Goal: Task Accomplishment & Management: Use online tool/utility

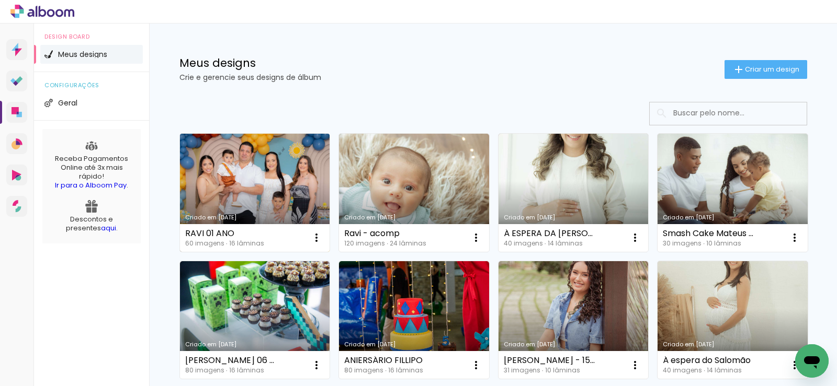
click at [280, 167] on link "Criado em [DATE]" at bounding box center [255, 193] width 150 height 118
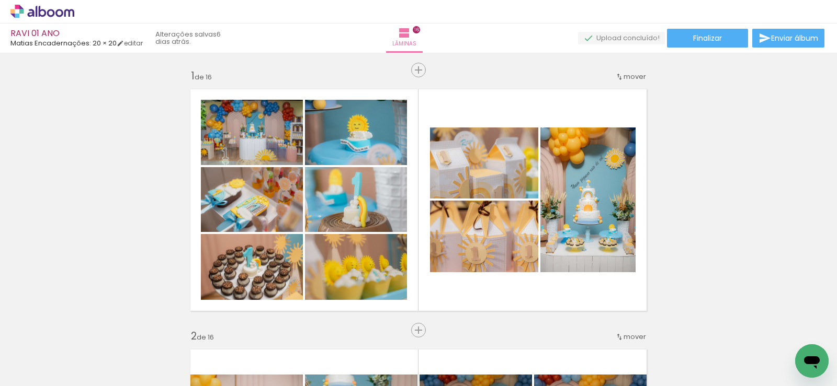
scroll to position [0, 2766]
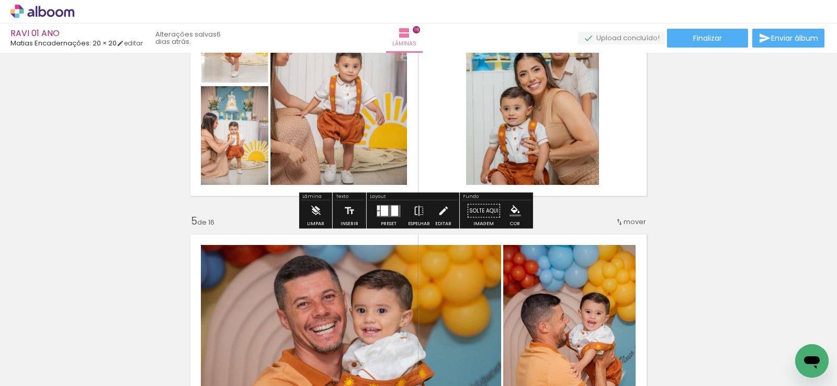
scroll to position [993, 0]
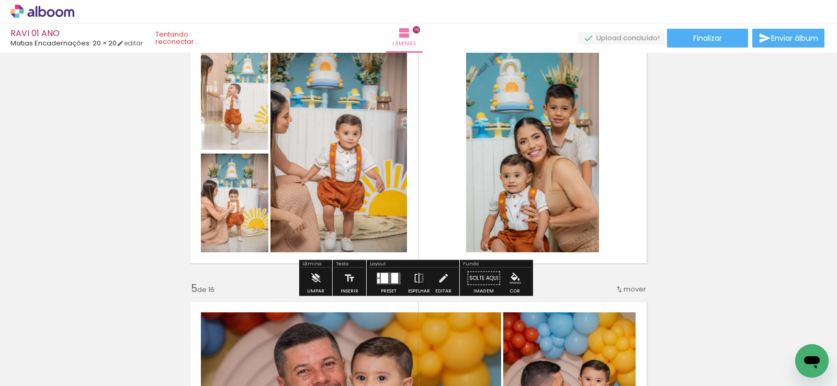
scroll to position [732, 0]
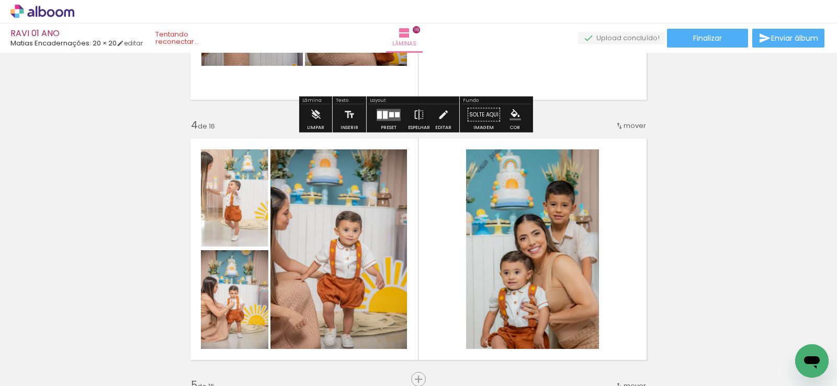
click at [56, 18] on div "› Editor de álbum" at bounding box center [418, 12] width 837 height 24
click at [63, 13] on icon at bounding box center [59, 13] width 8 height 8
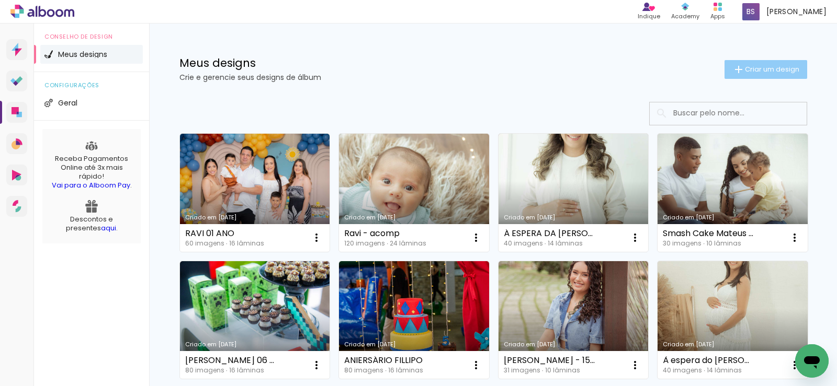
click at [758, 72] on font "Criar um design" at bounding box center [772, 69] width 54 height 10
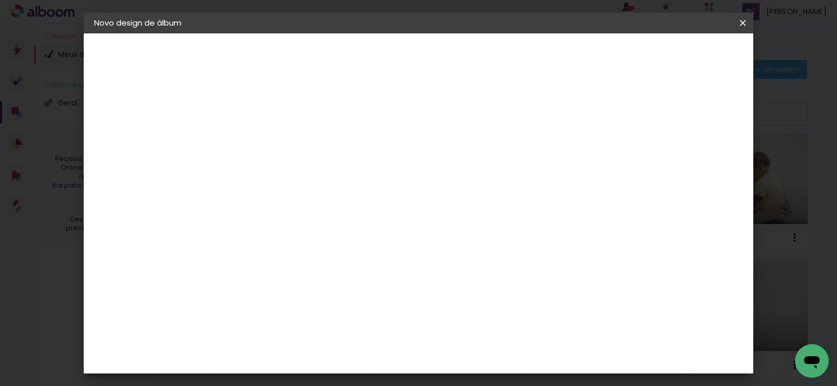
click at [265, 140] on input at bounding box center [265, 140] width 0 height 16
type input "l"
type input "a"
type input "ACOMPANHAMENTO LUCCA"
type paper-input "ACOMPANHAMENTO LUCCA"
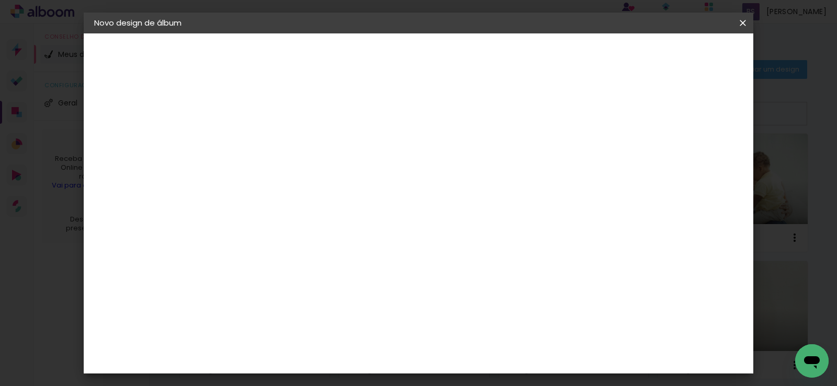
click at [372, 55] on paper-button "Avançar" at bounding box center [346, 56] width 51 height 18
click at [345, 203] on input at bounding box center [292, 198] width 106 height 13
type input "MATIAS"
type paper-input "MATIAS"
click at [323, 239] on div "Matias Encadernações" at bounding box center [290, 238] width 64 height 17
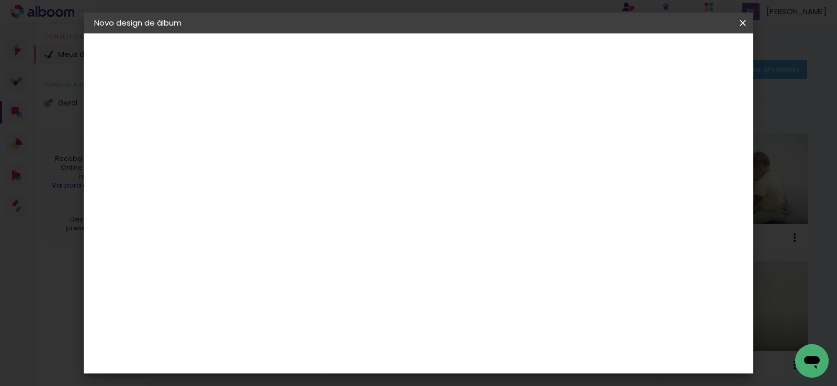
click at [323, 239] on div "Matias Encadernações" at bounding box center [290, 238] width 64 height 17
click at [422, 55] on font "Avançar" at bounding box center [407, 55] width 30 height 10
click at [306, 176] on input "text" at bounding box center [285, 182] width 41 height 16
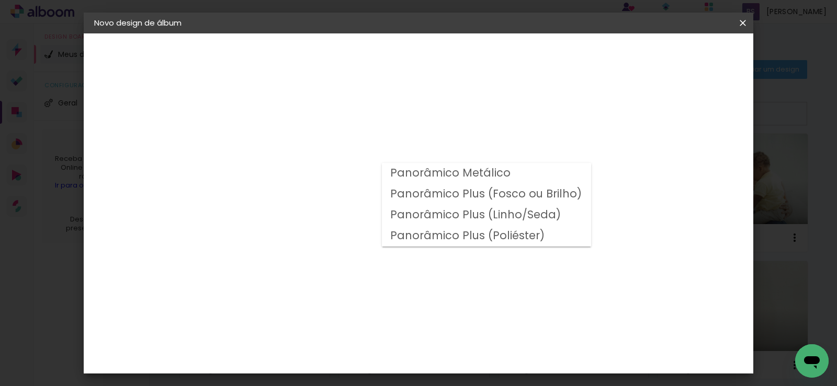
click at [500, 200] on font "Panorâmico Plus (Fosco ou Brilho)" at bounding box center [485, 193] width 191 height 15
type input "Panorâmico Plus (Fosco ou Brilho)"
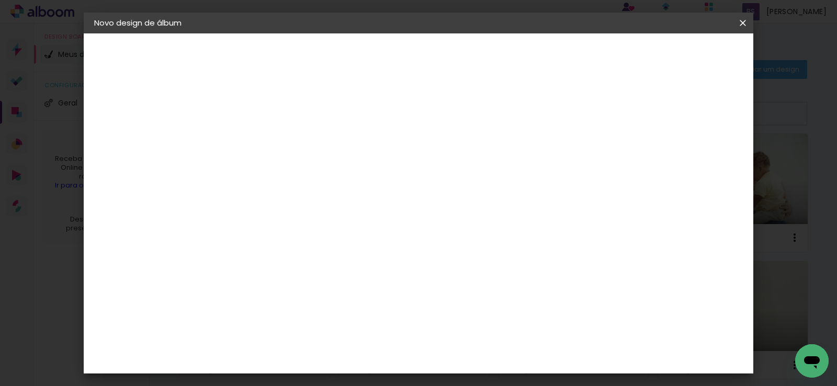
scroll to position [314, 0]
click at [425, 53] on font "Avançar" at bounding box center [410, 55] width 30 height 10
click at [571, 113] on div "Mostrar sangria" at bounding box center [536, 113] width 70 height 13
type paper-checkbox "on"
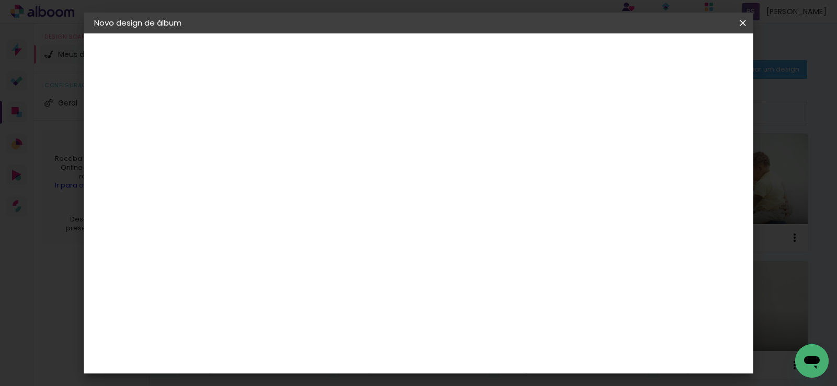
click at [571, 61] on paper-button "Iniciar design" at bounding box center [536, 56] width 68 height 18
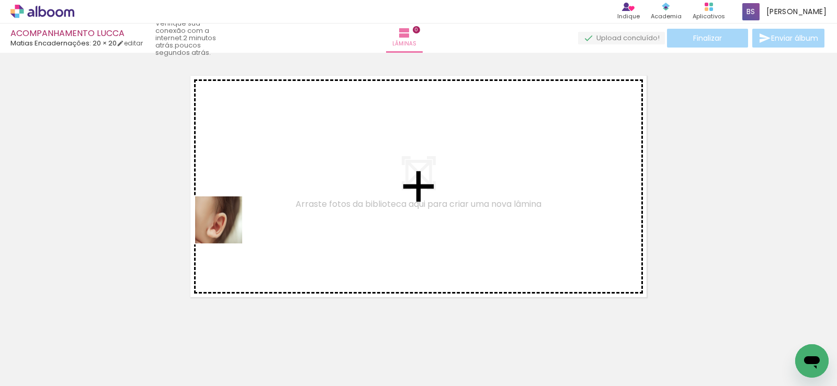
drag, startPoint x: 635, startPoint y: 361, endPoint x: 174, endPoint y: 301, distance: 465.5
click at [218, 206] on quentale-workspace at bounding box center [418, 193] width 837 height 386
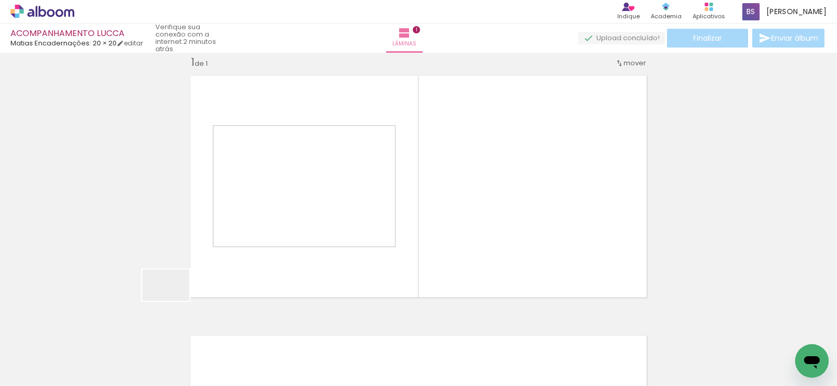
scroll to position [14, 0]
drag, startPoint x: 174, startPoint y: 301, endPoint x: 272, endPoint y: 215, distance: 131.2
click at [272, 215] on quentale-workspace at bounding box center [418, 193] width 837 height 386
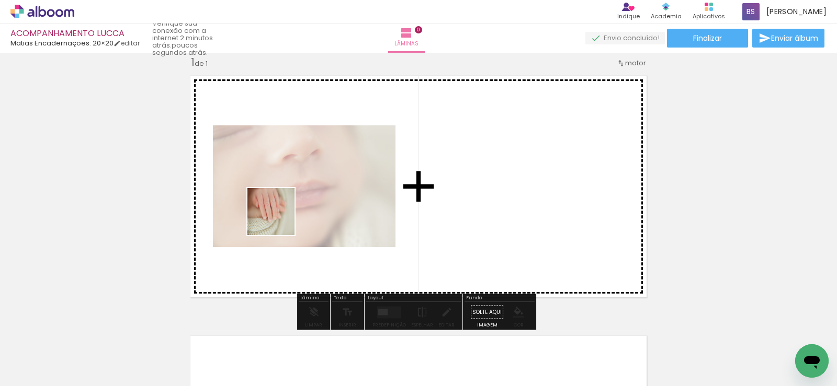
drag, startPoint x: 178, startPoint y: 359, endPoint x: 279, endPoint y: 220, distance: 171.5
click at [279, 220] on quentale-workspace at bounding box center [418, 193] width 837 height 386
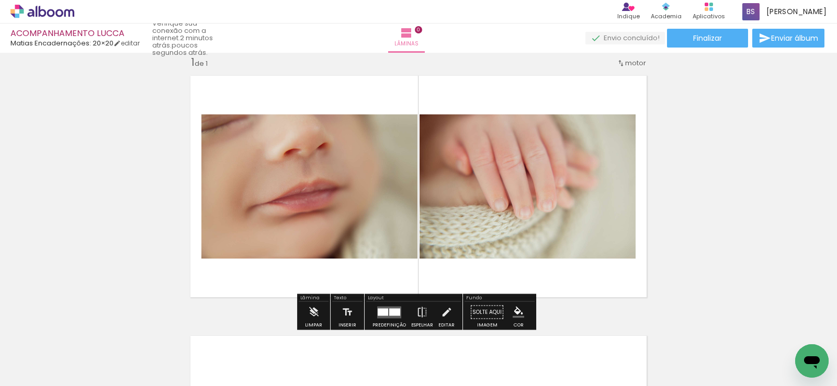
drag, startPoint x: 644, startPoint y: 360, endPoint x: 488, endPoint y: 249, distance: 191.7
click at [490, 251] on quentale-workspace at bounding box center [418, 193] width 837 height 386
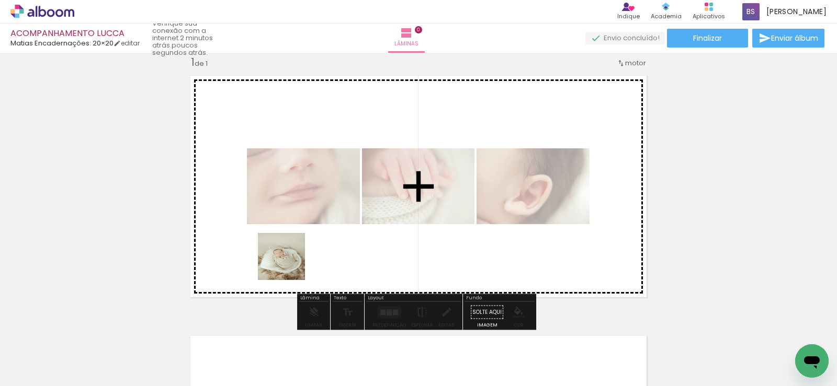
drag, startPoint x: 225, startPoint y: 368, endPoint x: 297, endPoint y: 288, distance: 107.3
click at [289, 264] on quentale-workspace at bounding box center [418, 193] width 837 height 386
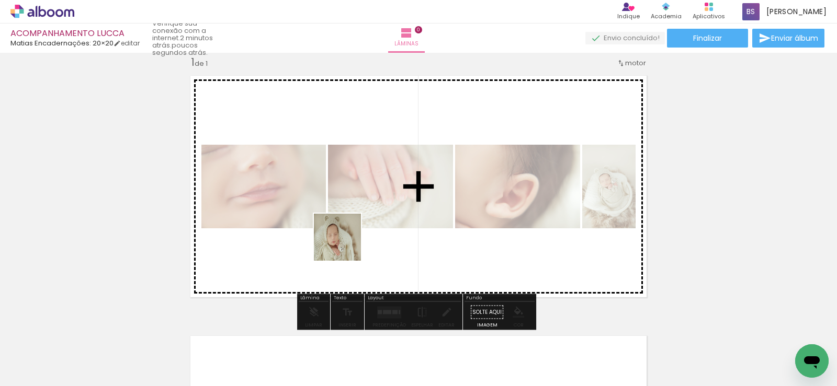
drag, startPoint x: 292, startPoint y: 354, endPoint x: 348, endPoint y: 235, distance: 131.7
click at [348, 235] on quentale-workspace at bounding box center [418, 193] width 837 height 386
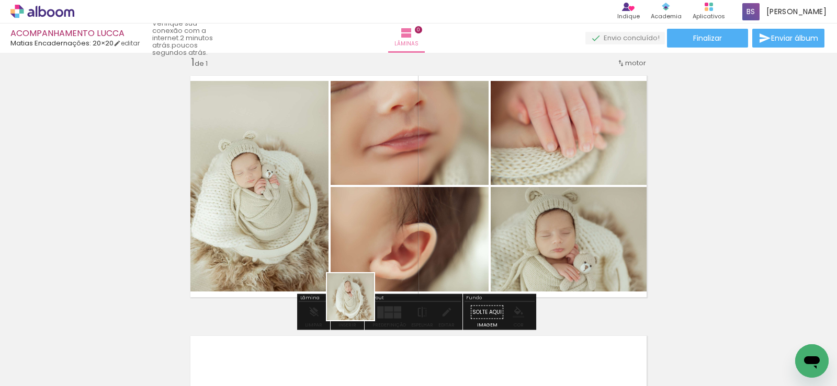
drag, startPoint x: 349, startPoint y: 356, endPoint x: 426, endPoint y: 317, distance: 86.3
click at [397, 208] on quentale-workspace at bounding box center [418, 193] width 837 height 386
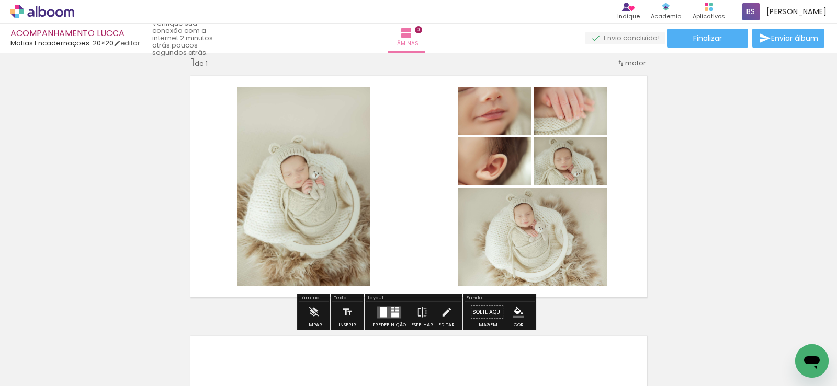
click at [395, 310] on div at bounding box center [397, 311] width 4 height 2
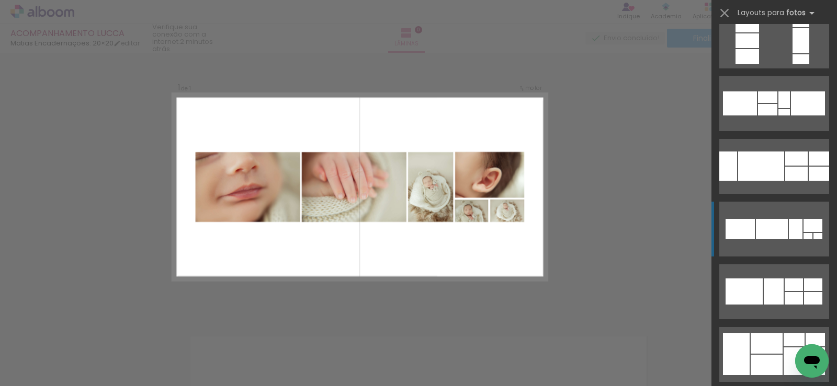
scroll to position [157, 0]
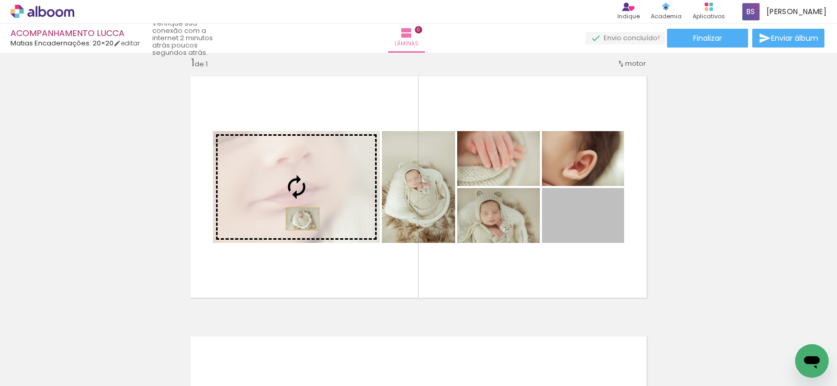
drag, startPoint x: 590, startPoint y: 224, endPoint x: 299, endPoint y: 219, distance: 291.3
click at [0, 0] on slot at bounding box center [0, 0] width 0 height 0
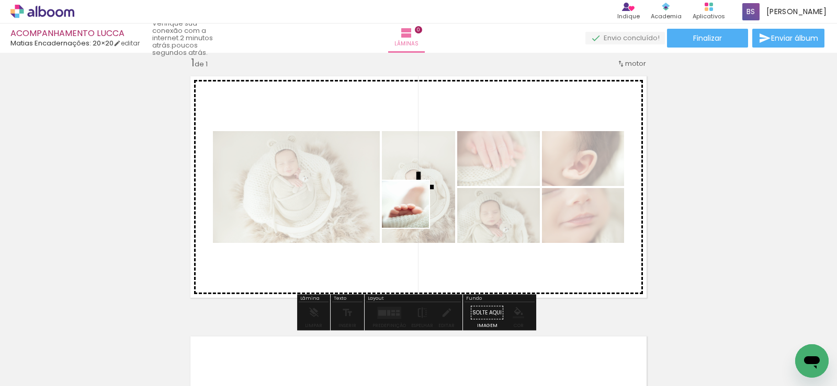
drag, startPoint x: 581, startPoint y: 353, endPoint x: 413, endPoint y: 212, distance: 219.3
click at [413, 212] on quentale-workspace at bounding box center [418, 193] width 837 height 386
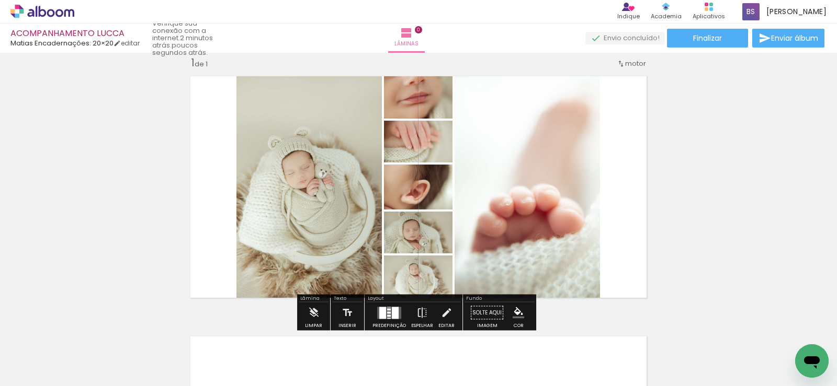
click at [387, 318] on div at bounding box center [389, 318] width 4 height 1
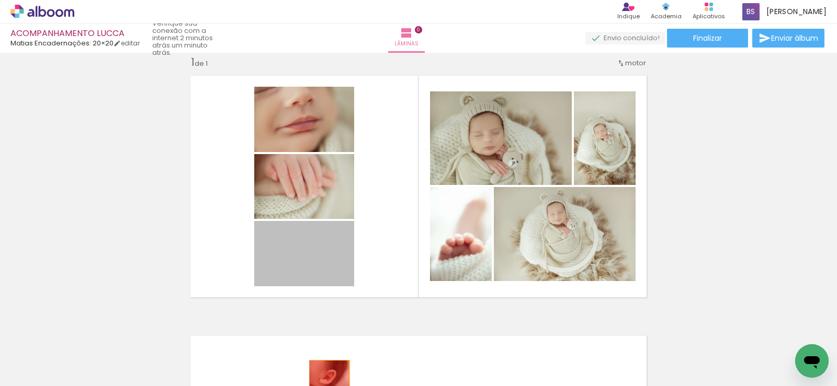
drag, startPoint x: 288, startPoint y: 267, endPoint x: 325, endPoint y: 374, distance: 113.4
click at [325, 374] on quentale-workspace at bounding box center [418, 193] width 837 height 386
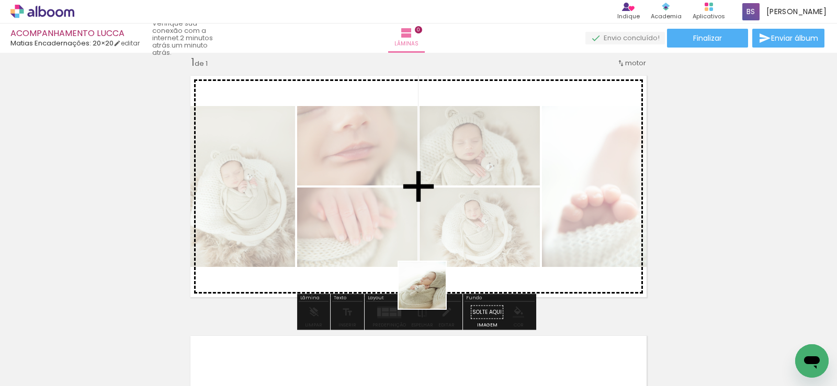
drag, startPoint x: 462, startPoint y: 364, endPoint x: 421, endPoint y: 261, distance: 110.8
click at [421, 261] on quentale-workspace at bounding box center [418, 193] width 837 height 386
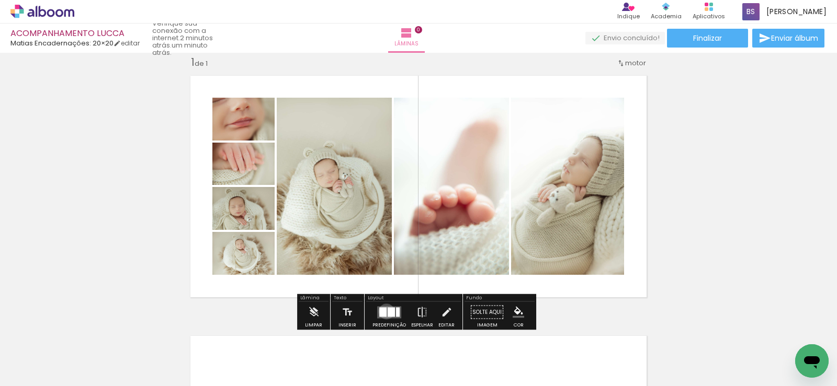
click at [384, 312] on quentale-layouter at bounding box center [389, 312] width 24 height 12
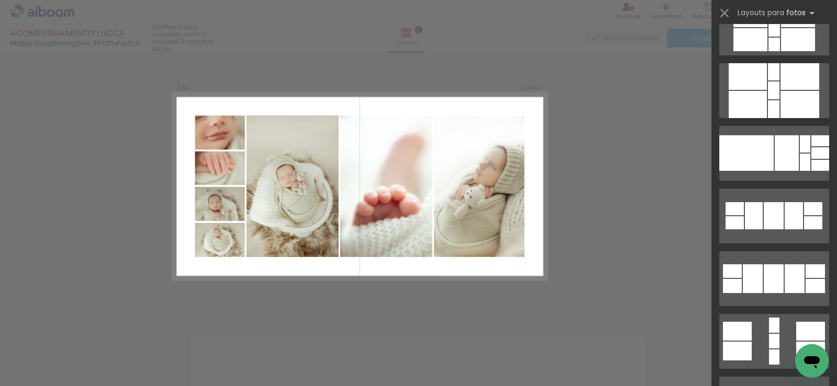
scroll to position [0, 0]
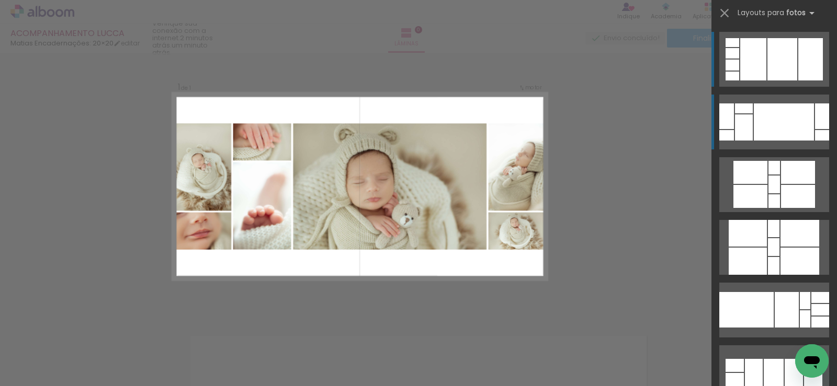
click at [795, 124] on div at bounding box center [783, 122] width 60 height 37
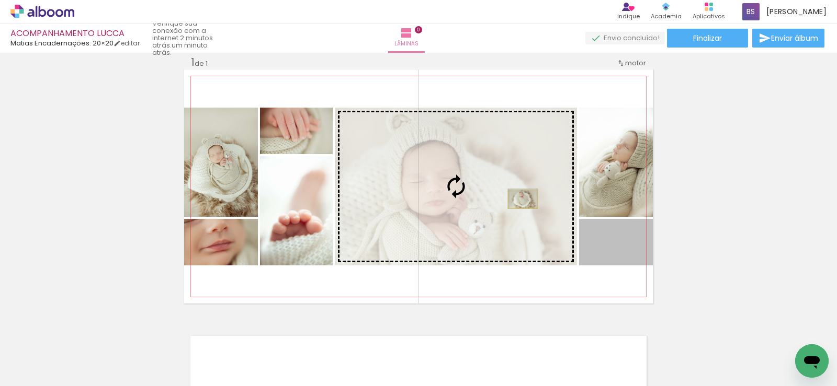
drag, startPoint x: 634, startPoint y: 252, endPoint x: 519, endPoint y: 199, distance: 126.4
click at [0, 0] on slot at bounding box center [0, 0] width 0 height 0
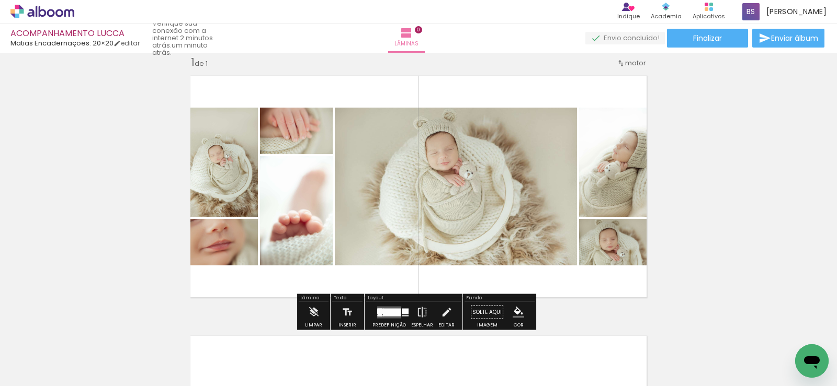
click at [712, 171] on div "Inserir lâmina 1 de 1" at bounding box center [418, 303] width 837 height 521
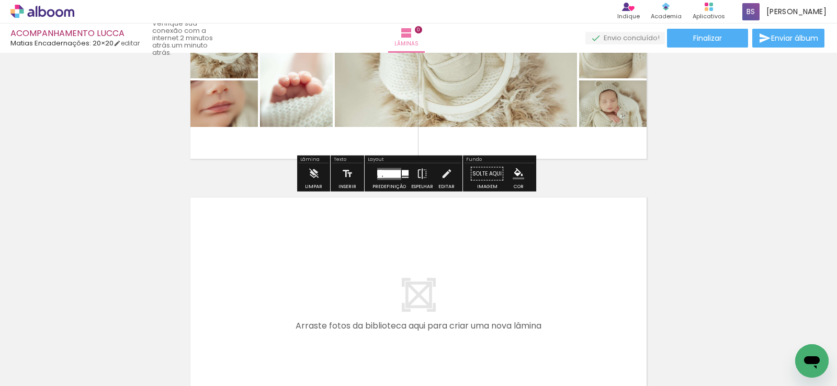
scroll to position [170, 0]
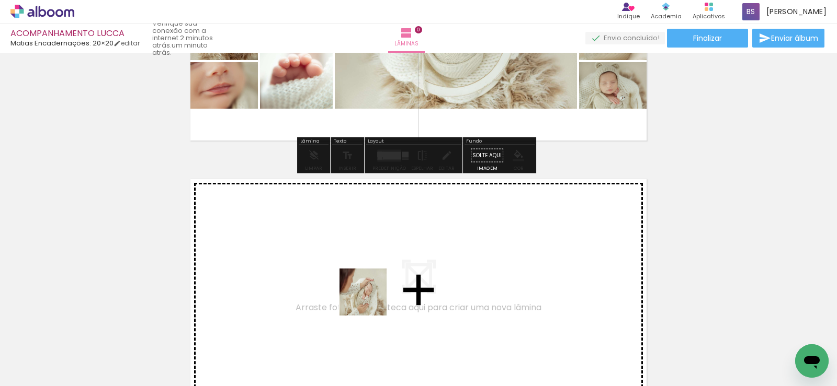
drag, startPoint x: 387, startPoint y: 363, endPoint x: 361, endPoint y: 275, distance: 92.0
click at [361, 275] on quentale-workspace at bounding box center [418, 193] width 837 height 386
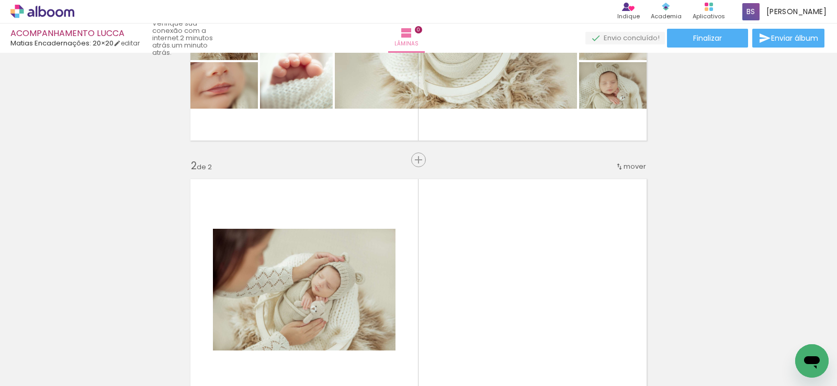
scroll to position [274, 0]
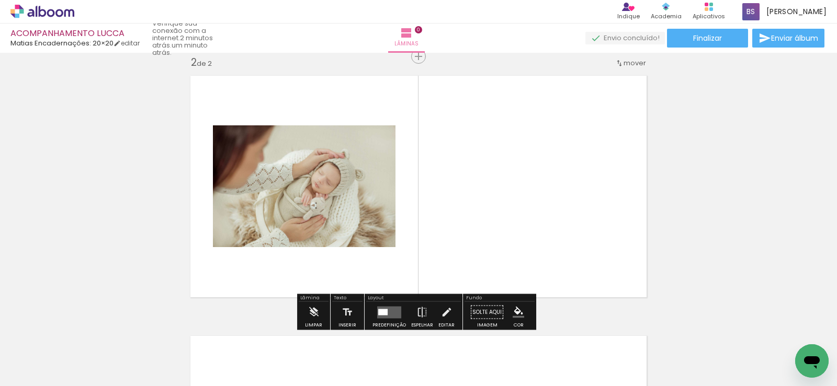
drag, startPoint x: 521, startPoint y: 361, endPoint x: 507, endPoint y: 316, distance: 47.3
click at [465, 243] on quentale-workspace at bounding box center [418, 193] width 837 height 386
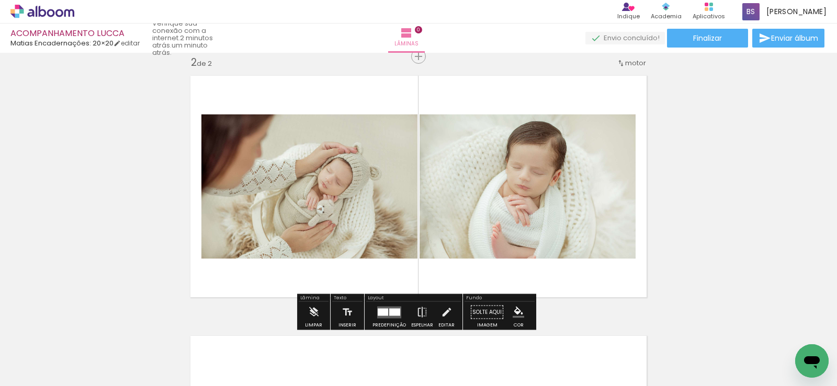
drag, startPoint x: 648, startPoint y: 353, endPoint x: 545, endPoint y: 224, distance: 164.8
click at [548, 227] on quentale-workspace at bounding box center [418, 193] width 837 height 386
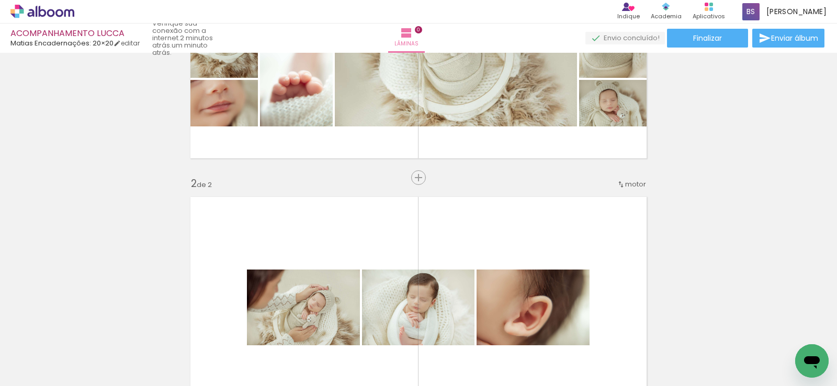
scroll to position [65, 0]
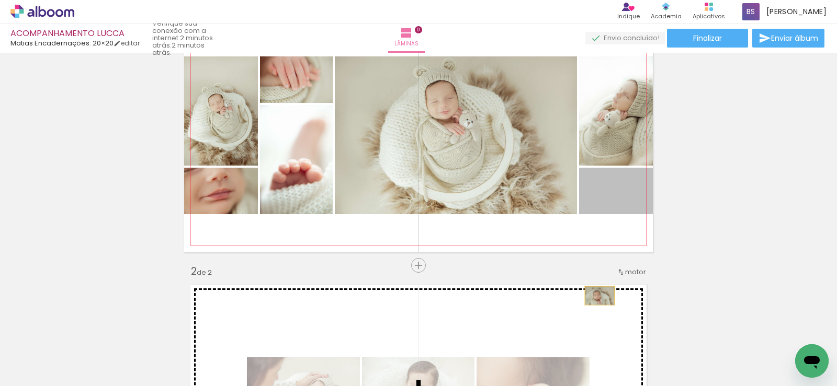
drag, startPoint x: 629, startPoint y: 193, endPoint x: 596, endPoint y: 296, distance: 107.8
click at [596, 296] on div "Inserir lâmina 1 de 1 Inserir lâmina 2 de 2" at bounding box center [418, 383] width 837 height 782
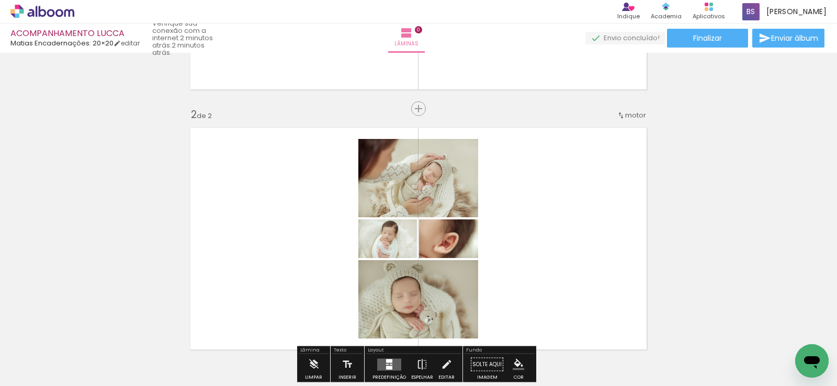
scroll to position [274, 0]
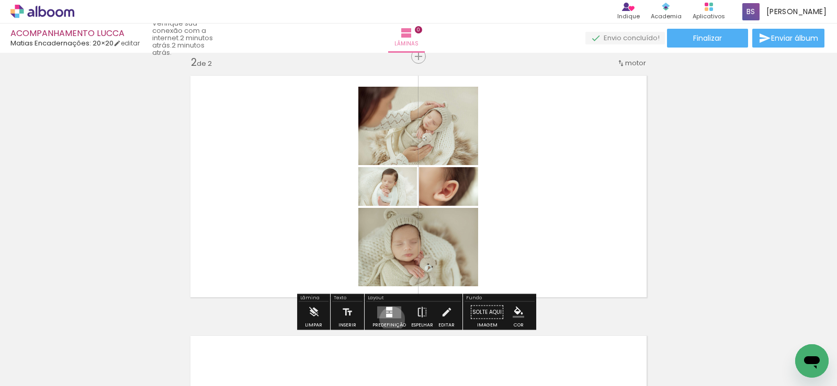
click at [390, 319] on div at bounding box center [389, 312] width 28 height 21
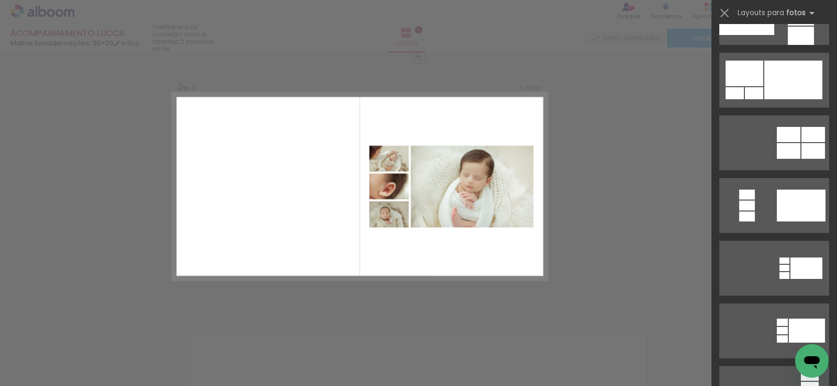
scroll to position [314, 0]
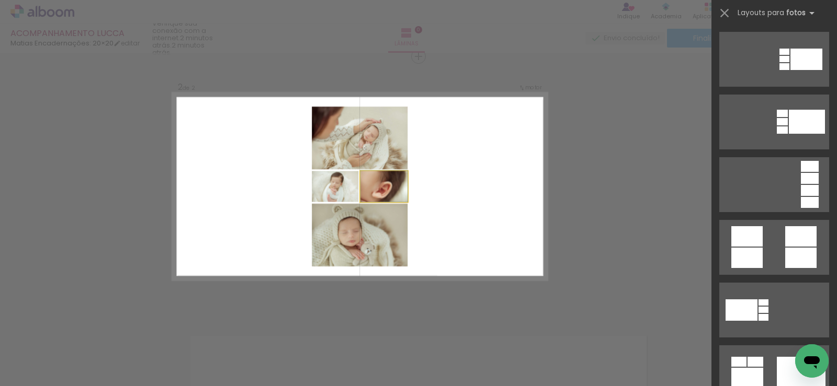
click at [389, 195] on quentale-photo at bounding box center [383, 186] width 47 height 31
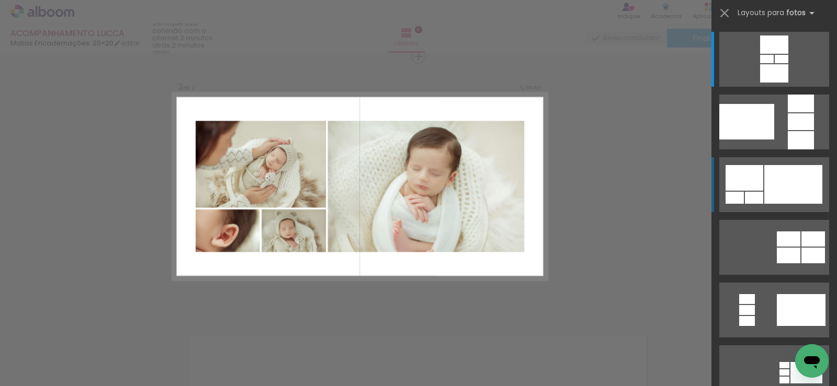
click at [774, 185] on div at bounding box center [793, 184] width 58 height 39
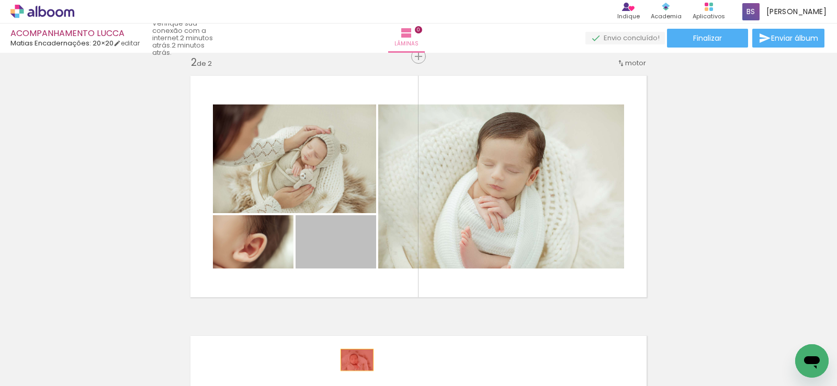
drag, startPoint x: 352, startPoint y: 295, endPoint x: 350, endPoint y: 362, distance: 66.5
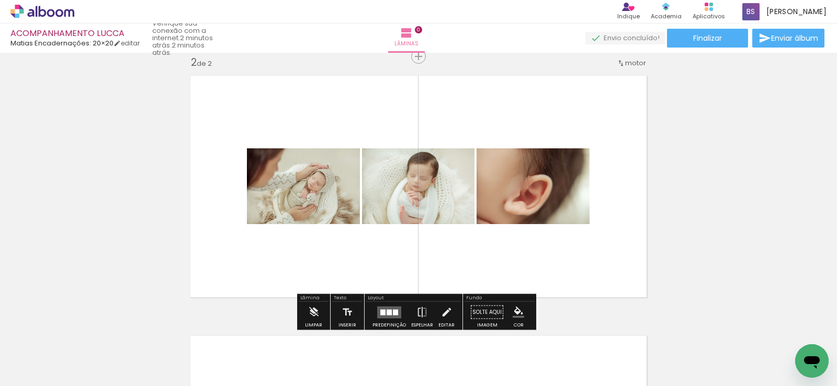
click at [404, 281] on quentale-layouter at bounding box center [418, 187] width 468 height 234
drag, startPoint x: 421, startPoint y: 272, endPoint x: 421, endPoint y: 281, distance: 8.9
click at [421, 272] on quentale-layouter at bounding box center [418, 187] width 468 height 234
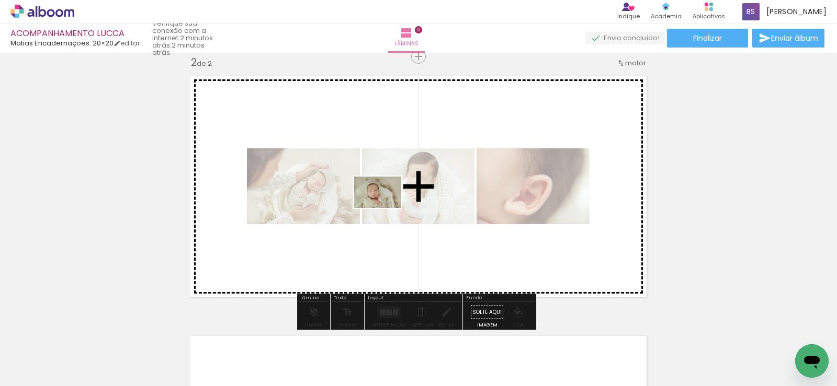
drag, startPoint x: 283, startPoint y: 358, endPoint x: 385, endPoint y: 208, distance: 181.0
click at [385, 208] on quentale-workspace at bounding box center [418, 193] width 837 height 386
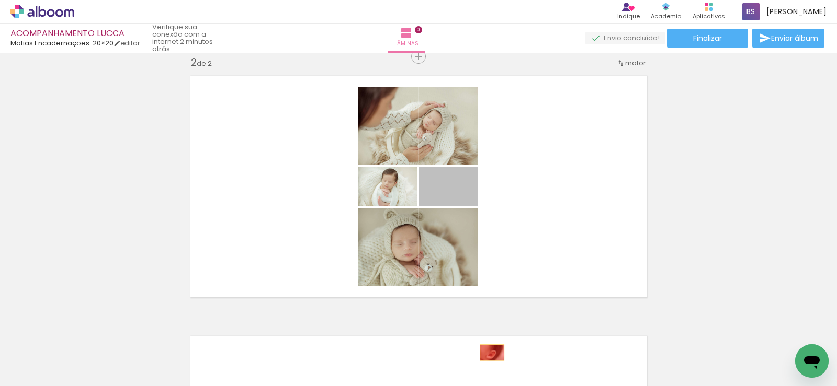
drag, startPoint x: 466, startPoint y: 193, endPoint x: 488, endPoint y: 353, distance: 160.9
click at [488, 353] on quentale-workspace at bounding box center [418, 193] width 837 height 386
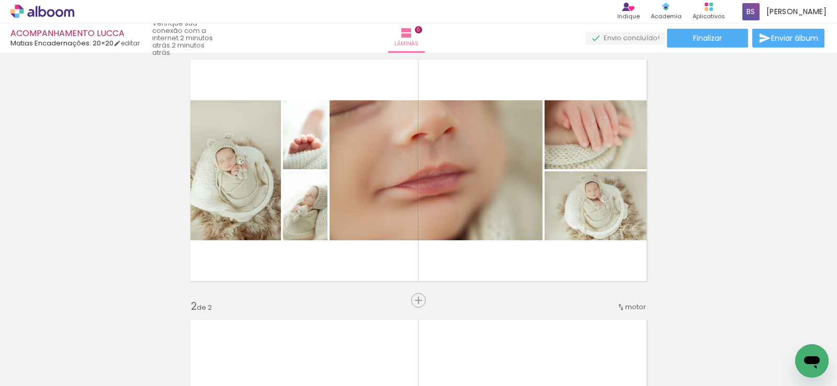
scroll to position [13, 0]
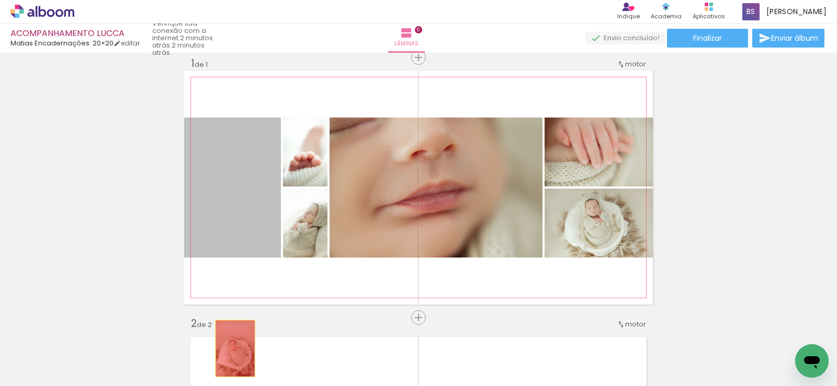
drag, startPoint x: 232, startPoint y: 200, endPoint x: 231, endPoint y: 349, distance: 149.0
click at [231, 349] on quentale-workspace at bounding box center [418, 193] width 837 height 386
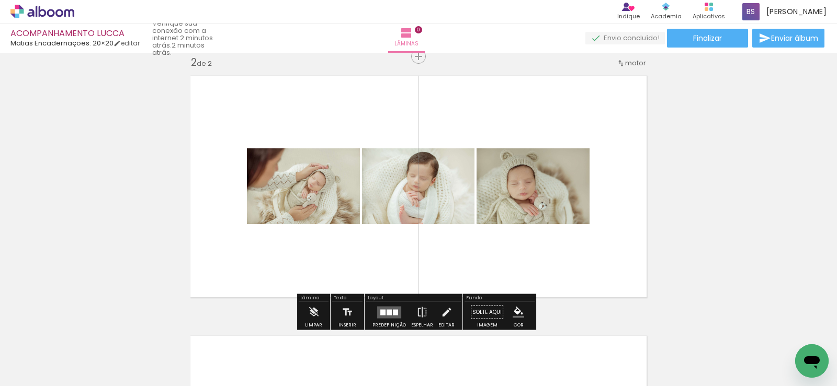
scroll to position [65, 0]
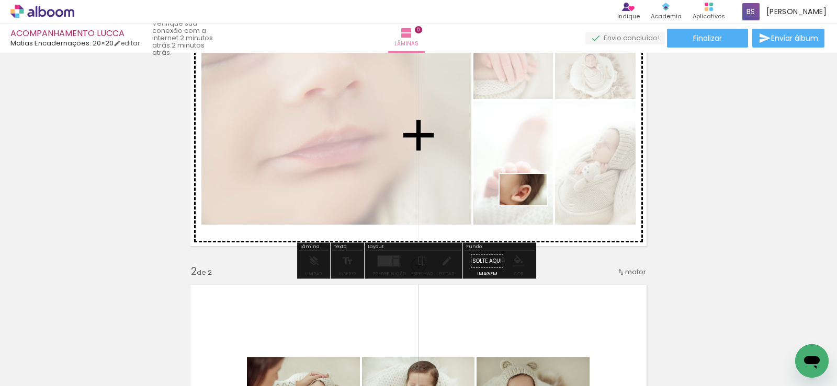
drag, startPoint x: 637, startPoint y: 354, endPoint x: 530, endPoint y: 204, distance: 184.7
click at [530, 204] on quentale-workspace at bounding box center [418, 193] width 837 height 386
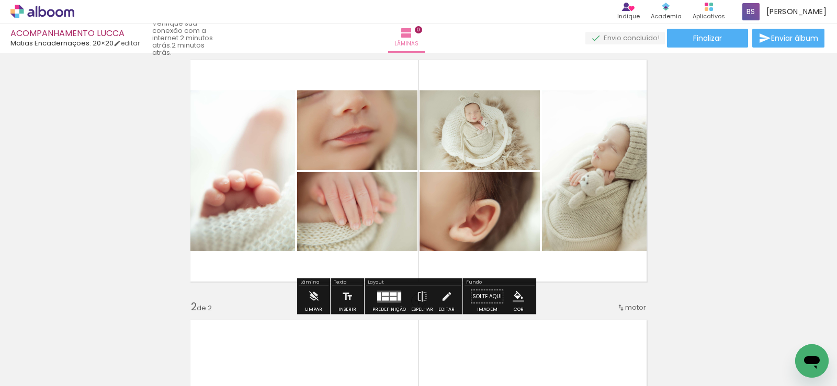
scroll to position [13, 0]
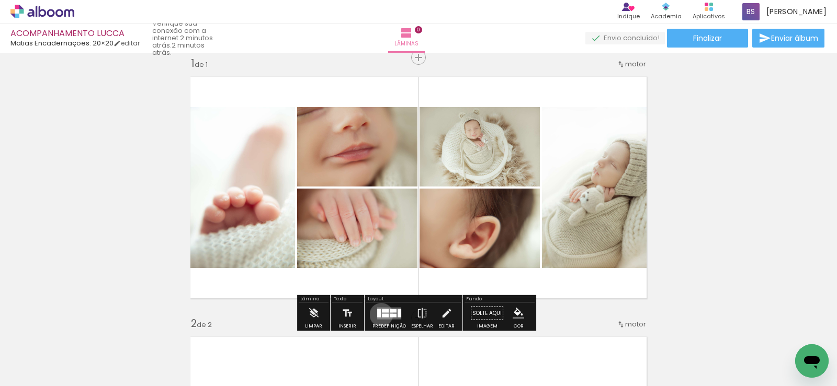
click at [382, 315] on div at bounding box center [385, 316] width 7 height 4
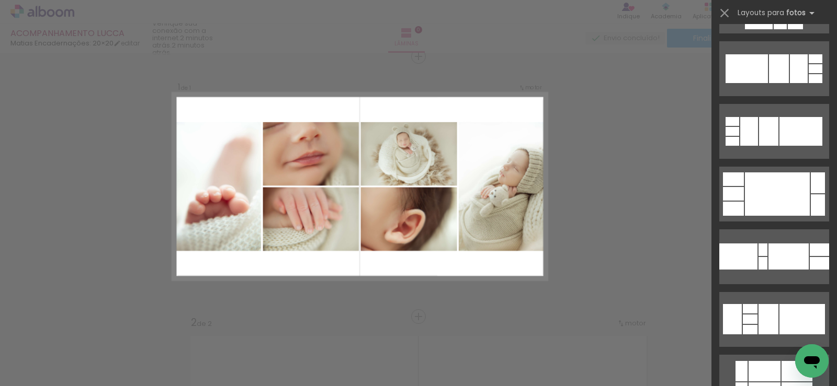
scroll to position [209, 0]
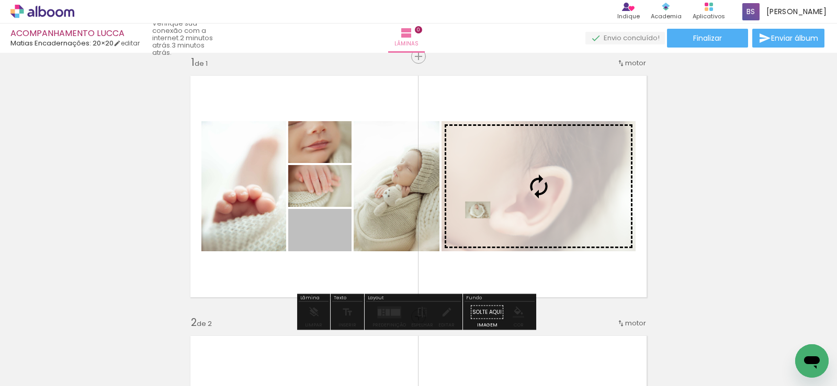
drag, startPoint x: 312, startPoint y: 232, endPoint x: 474, endPoint y: 210, distance: 163.0
click at [0, 0] on slot at bounding box center [0, 0] width 0 height 0
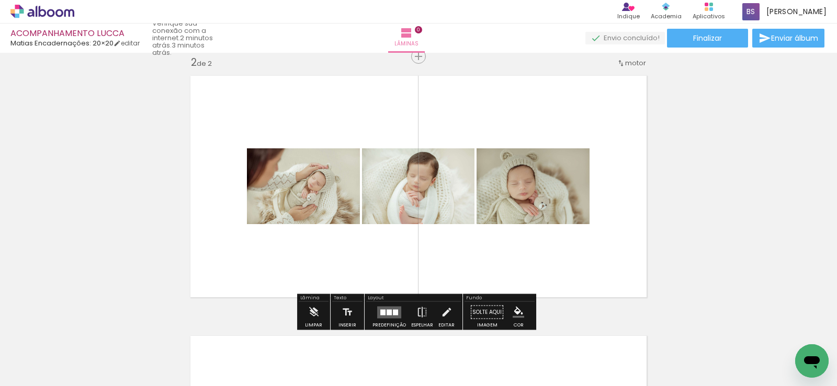
scroll to position [275, 0]
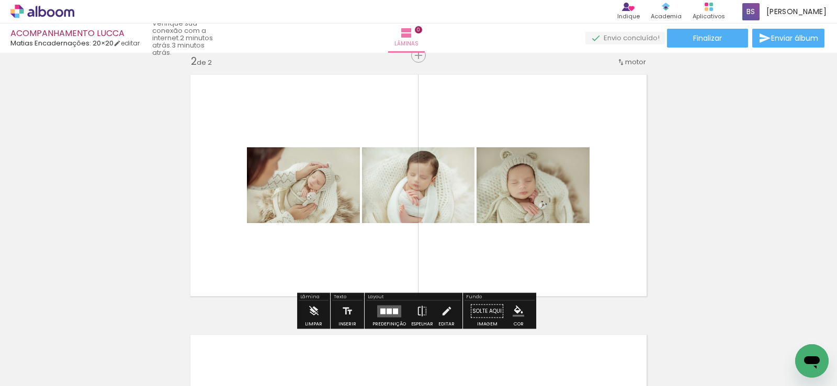
drag, startPoint x: 221, startPoint y: 349, endPoint x: 279, endPoint y: 221, distance: 140.9
click at [279, 222] on quentale-workspace at bounding box center [418, 193] width 837 height 386
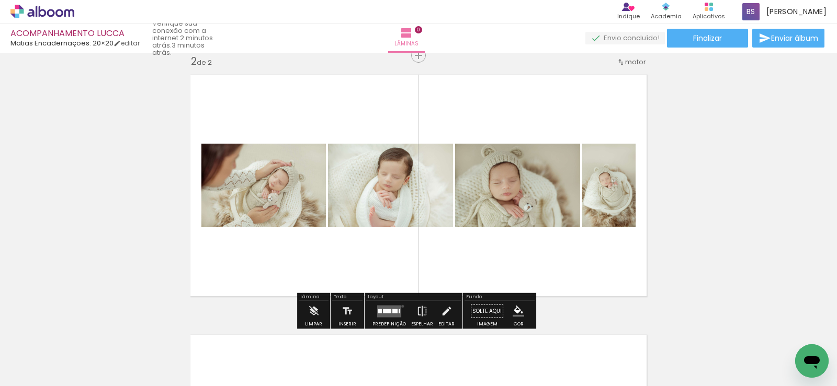
click at [400, 306] on div at bounding box center [389, 311] width 28 height 21
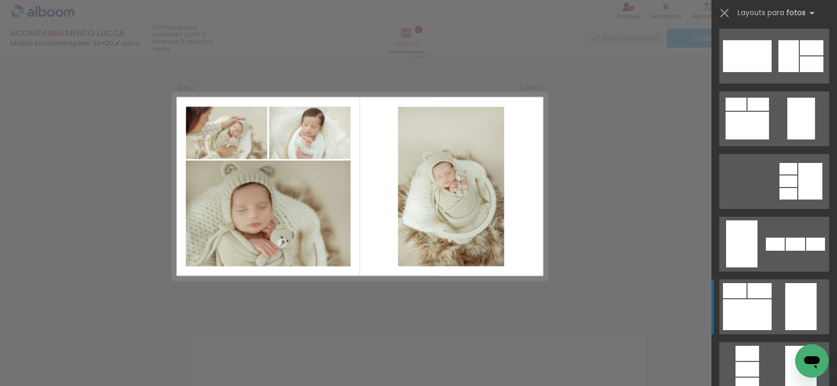
scroll to position [209, 0]
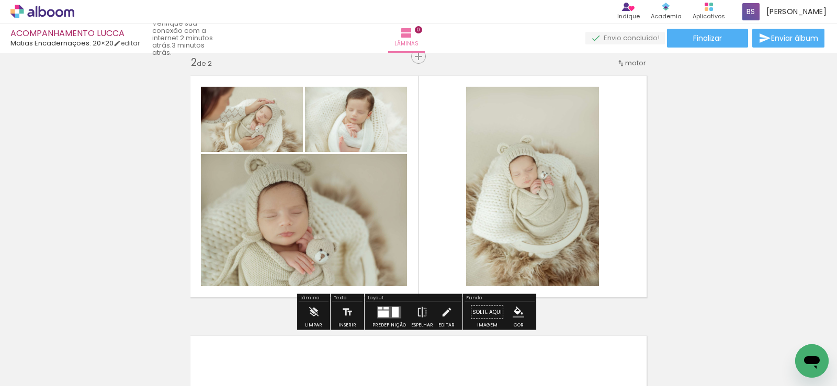
click at [741, 186] on div "Inserir lâmina 1 de 1 Inserir lâmina 2 de 2" at bounding box center [418, 173] width 837 height 782
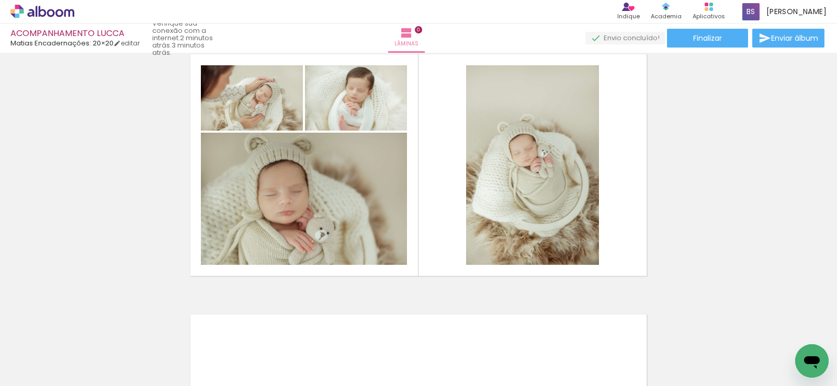
scroll to position [292, 0]
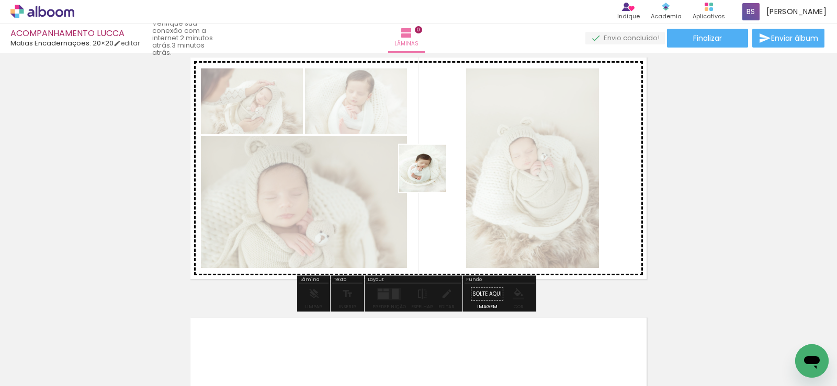
drag, startPoint x: 699, startPoint y: 350, endPoint x: 430, endPoint y: 176, distance: 319.9
click at [430, 176] on quentale-workspace at bounding box center [418, 193] width 837 height 386
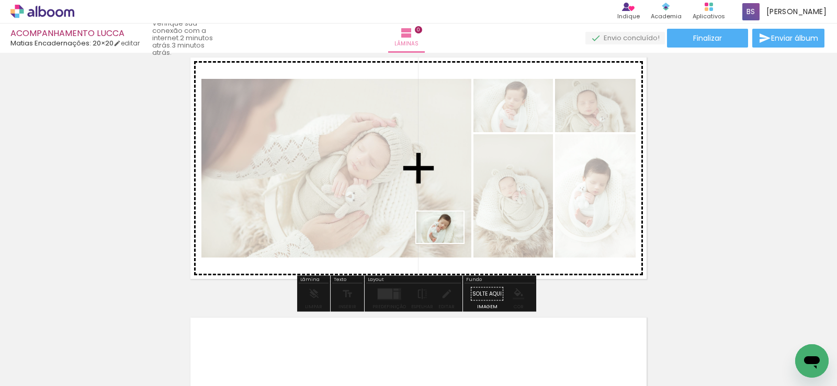
drag, startPoint x: 747, startPoint y: 357, endPoint x: 448, endPoint y: 243, distance: 319.9
click at [448, 243] on quentale-workspace at bounding box center [418, 193] width 837 height 386
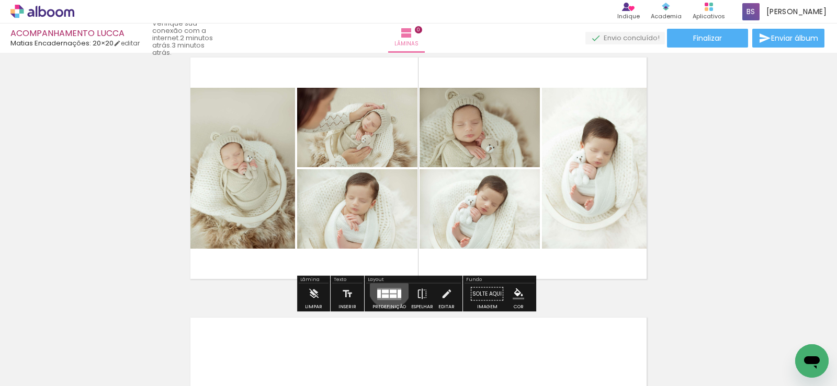
click at [387, 287] on div at bounding box center [389, 294] width 28 height 21
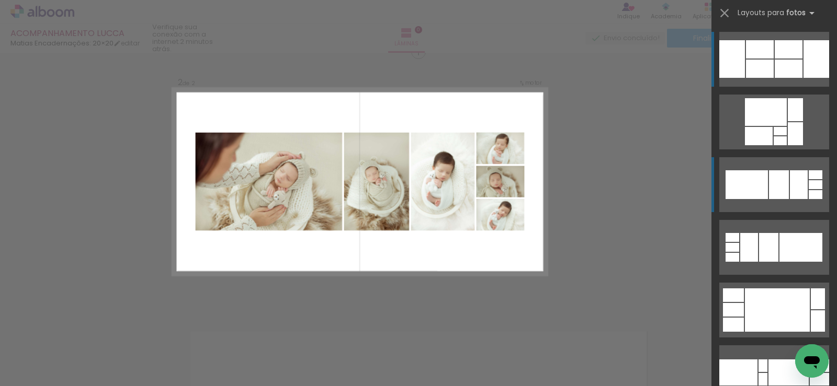
scroll to position [274, 0]
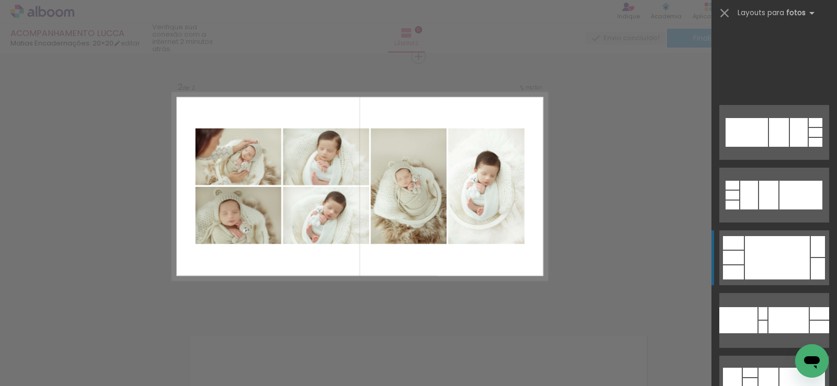
scroll to position [366, 0]
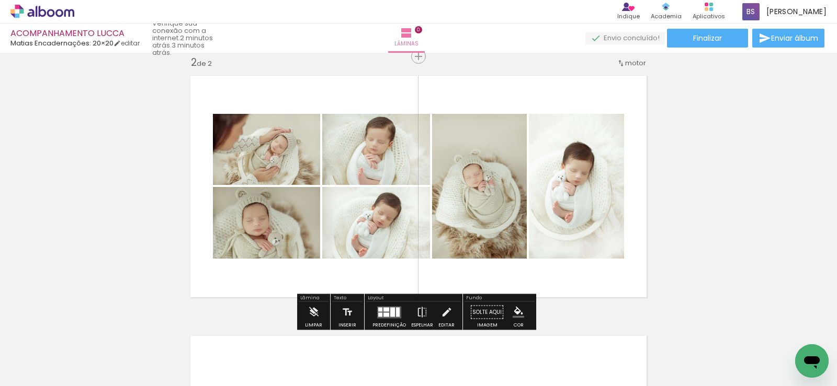
click at [792, 273] on div "Inserir lâmina 1 de 1 Inserir lâmina 2 de 2" at bounding box center [418, 173] width 837 height 782
click at [380, 310] on quentale-layouter at bounding box center [389, 312] width 24 height 12
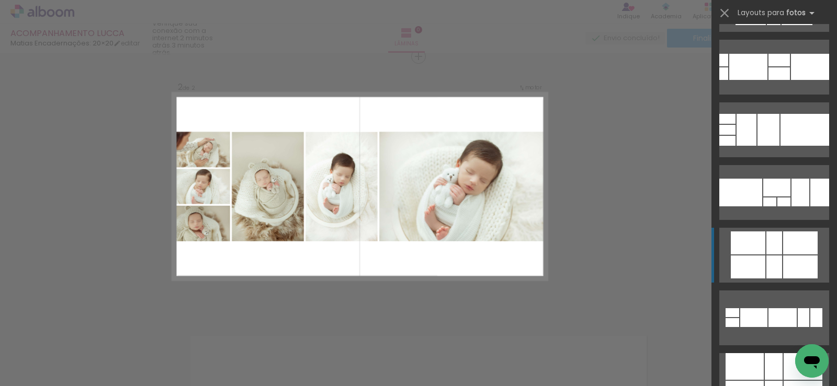
scroll to position [826, 0]
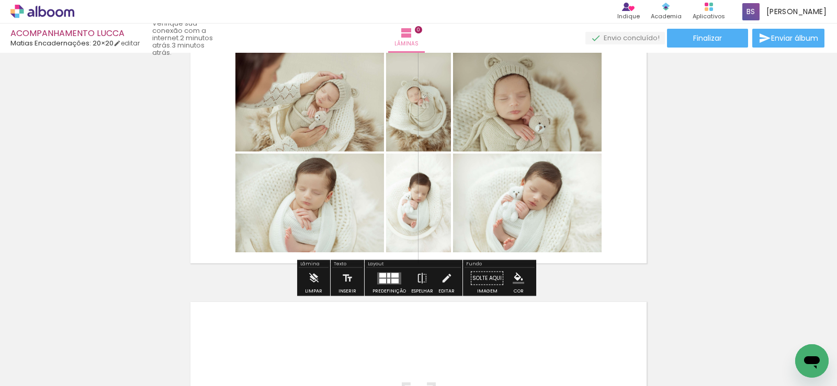
scroll to position [326, 0]
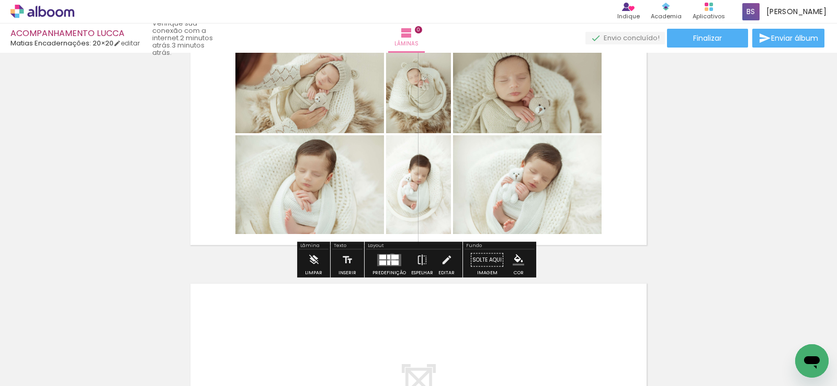
click at [391, 258] on div at bounding box center [394, 257] width 7 height 5
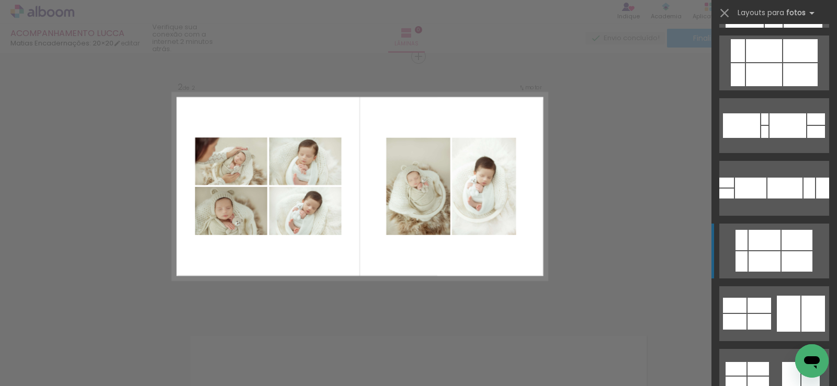
scroll to position [1265, 0]
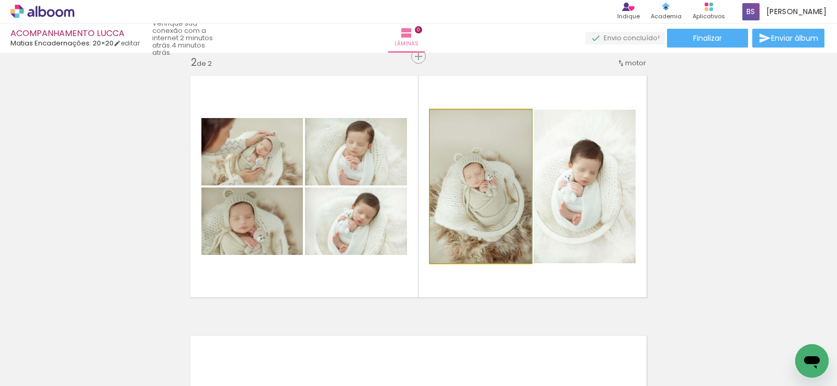
click at [471, 227] on quentale-photo at bounding box center [480, 187] width 101 height 154
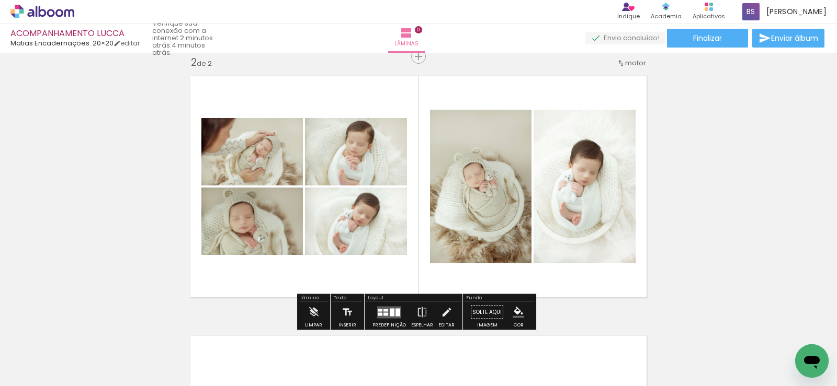
click at [384, 307] on quentale-layouter at bounding box center [389, 312] width 24 height 12
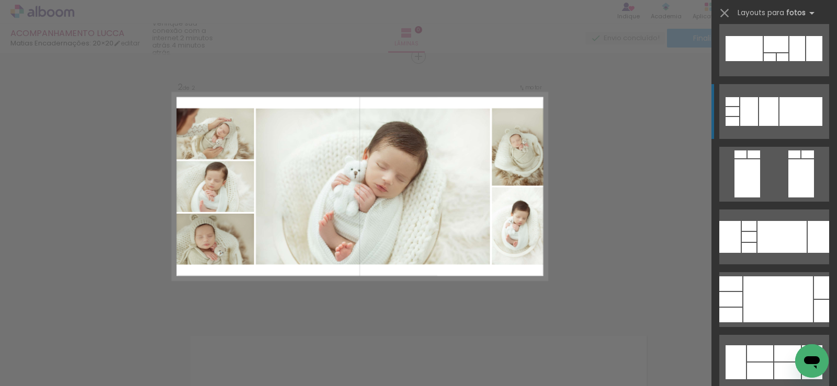
scroll to position [1757, 0]
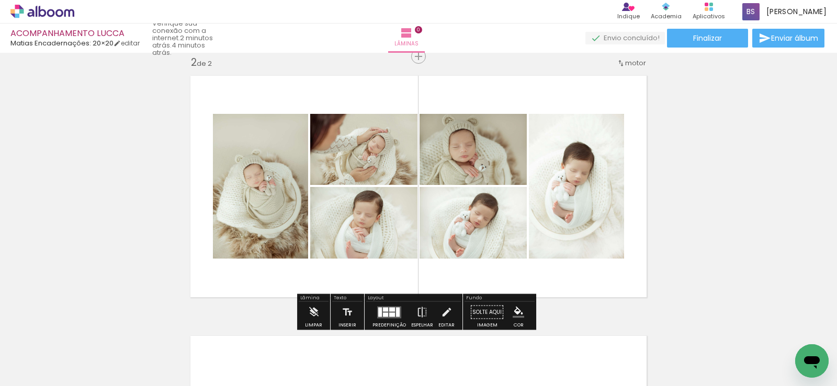
drag, startPoint x: 386, startPoint y: 260, endPoint x: 459, endPoint y: 160, distance: 124.2
click at [459, 160] on quentale-layouter at bounding box center [418, 187] width 468 height 234
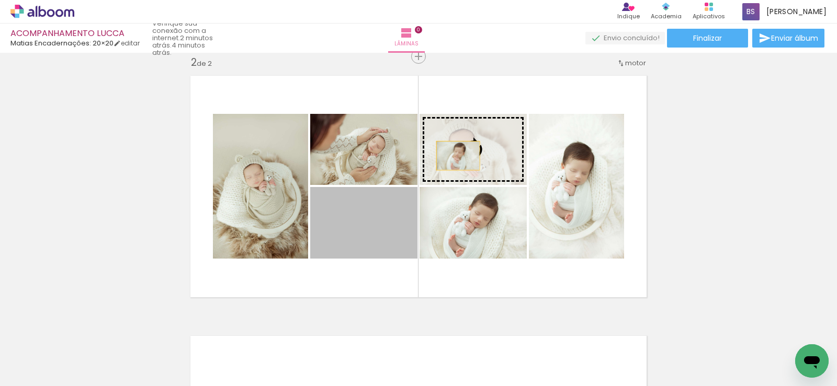
drag, startPoint x: 376, startPoint y: 230, endPoint x: 454, endPoint y: 156, distance: 107.6
click at [0, 0] on slot at bounding box center [0, 0] width 0 height 0
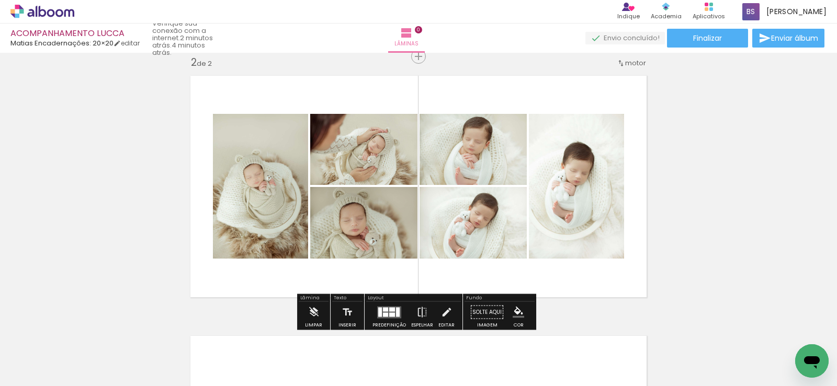
click at [676, 169] on div "Inserir lâmina 1 de 1 Inserir lâmina 2 de 2" at bounding box center [418, 173] width 837 height 782
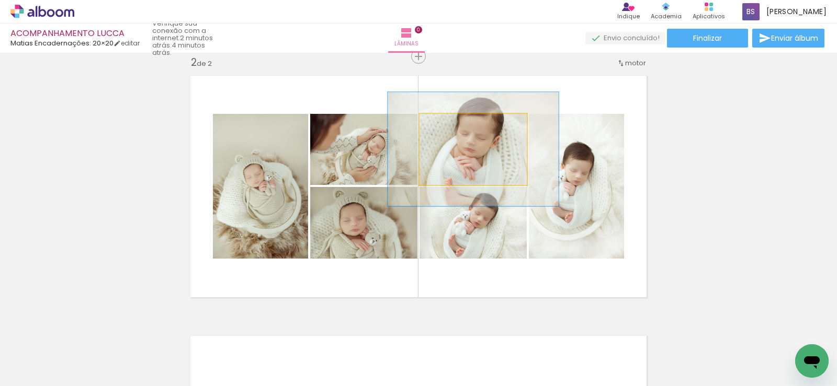
drag, startPoint x: 443, startPoint y: 125, endPoint x: 464, endPoint y: 125, distance: 21.4
click at [464, 125] on div at bounding box center [465, 124] width 9 height 9
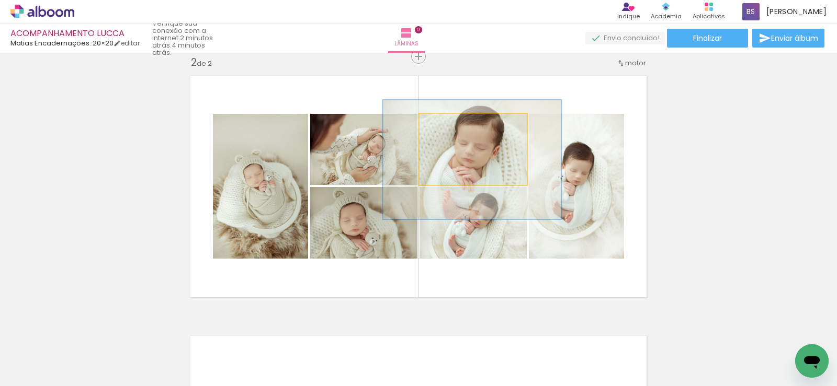
drag, startPoint x: 481, startPoint y: 150, endPoint x: 480, endPoint y: 159, distance: 9.5
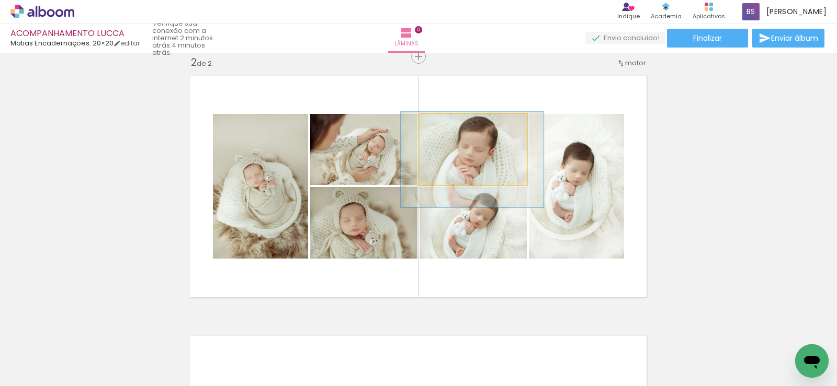
drag, startPoint x: 466, startPoint y: 123, endPoint x: 462, endPoint y: 131, distance: 8.9
click at [453, 123] on div at bounding box center [457, 124] width 9 height 9
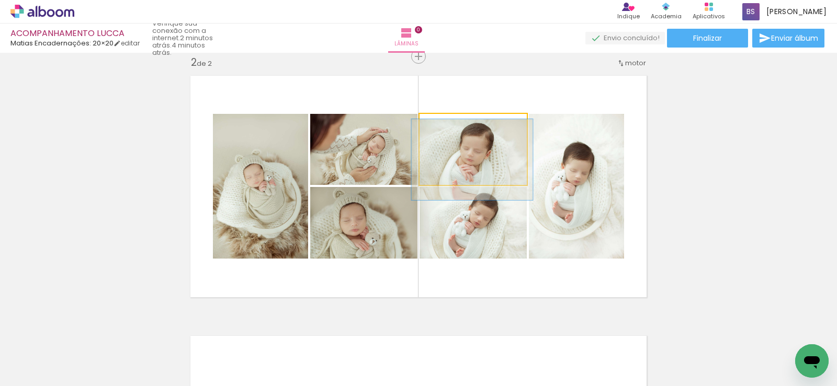
type paper-slider "113"
click at [449, 128] on div at bounding box center [449, 125] width 17 height 17
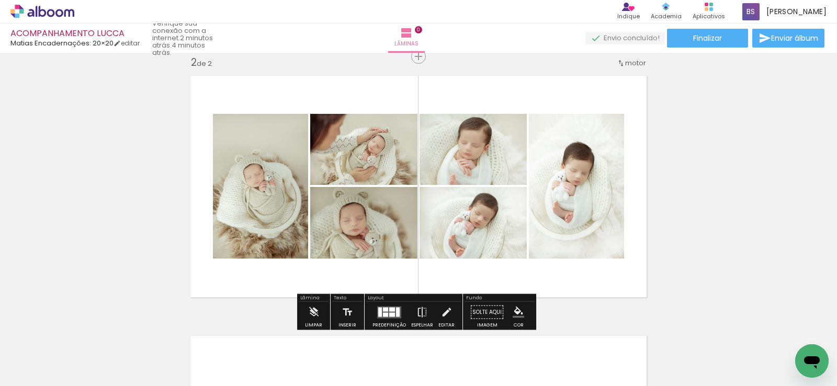
click at [656, 141] on div "Inserir lâmina 1 de 1 Inserir lâmina 2 de 2" at bounding box center [418, 173] width 837 height 782
click at [73, 216] on div "Inserir lâmina 1 de 1 Inserir lâmina 2 de 2" at bounding box center [418, 173] width 837 height 782
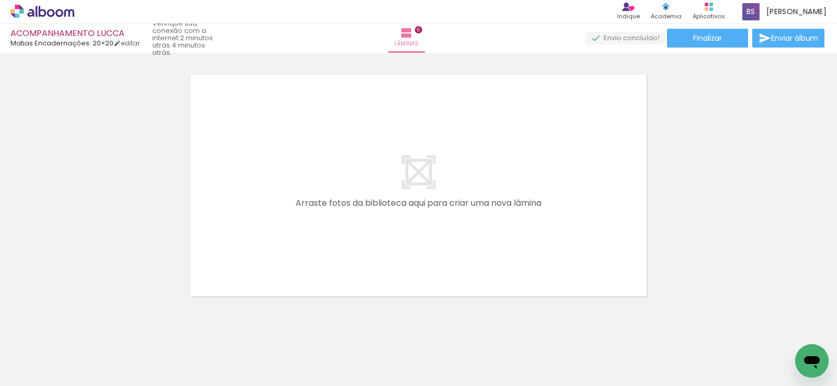
scroll to position [0, 609]
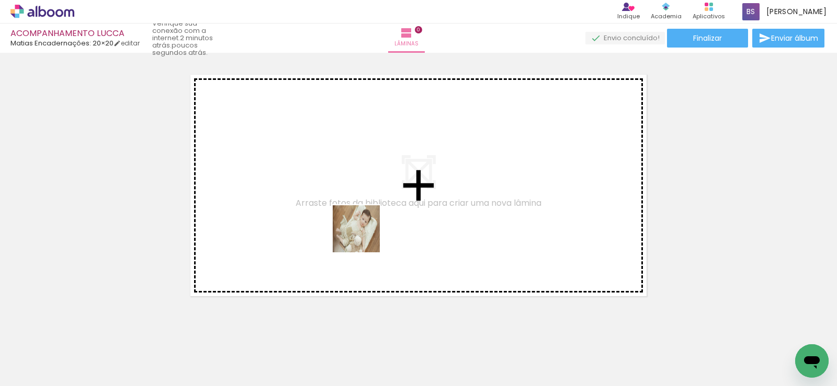
drag, startPoint x: 428, startPoint y: 361, endPoint x: 364, endPoint y: 237, distance: 139.8
click at [364, 237] on quentale-workspace at bounding box center [418, 193] width 837 height 386
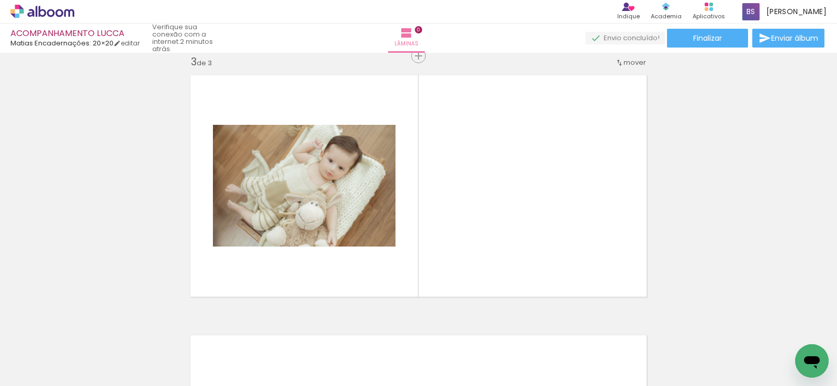
scroll to position [534, 0]
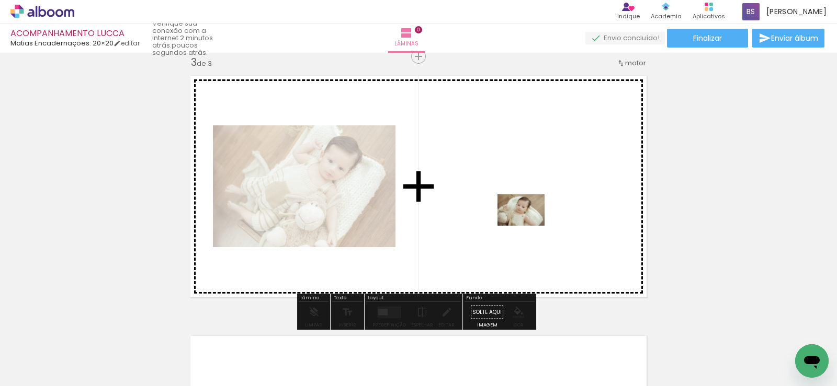
drag, startPoint x: 557, startPoint y: 356, endPoint x: 529, endPoint y: 226, distance: 133.3
click at [529, 226] on quentale-workspace at bounding box center [418, 193] width 837 height 386
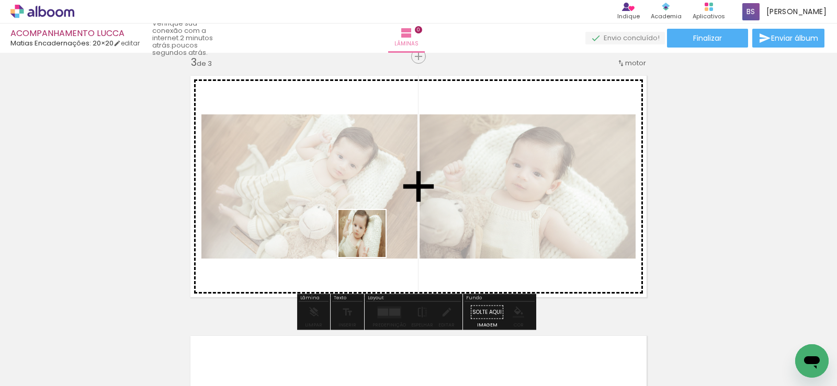
drag, startPoint x: 199, startPoint y: 352, endPoint x: 370, endPoint y: 242, distance: 203.3
click at [370, 242] on quentale-workspace at bounding box center [418, 193] width 837 height 386
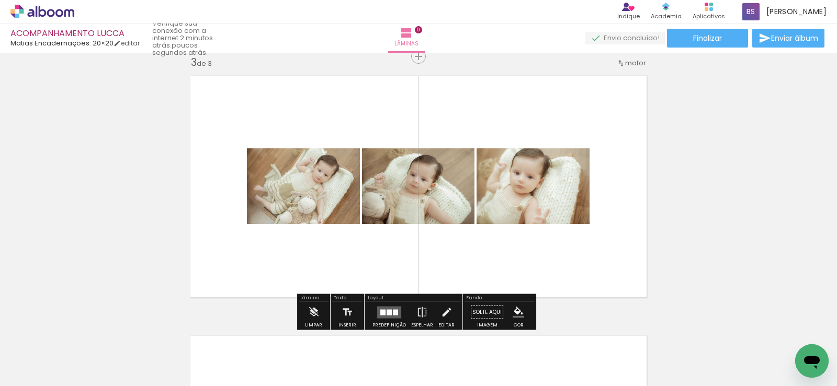
drag, startPoint x: 499, startPoint y: 367, endPoint x: 494, endPoint y: 214, distance: 152.2
click at [494, 214] on quentale-workspace at bounding box center [418, 193] width 837 height 386
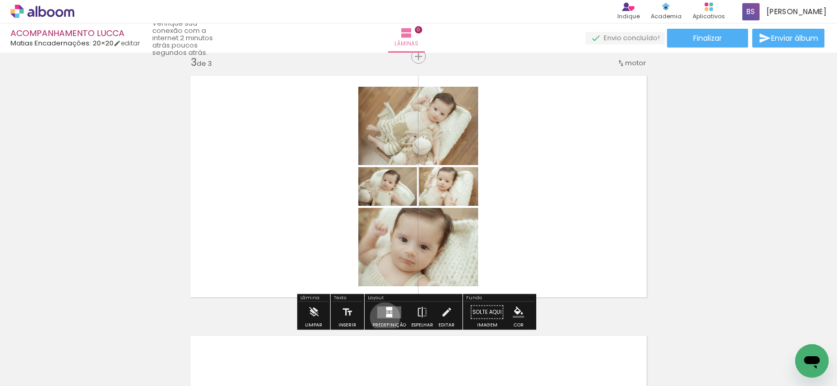
click at [382, 317] on quentale-layouter at bounding box center [389, 312] width 24 height 12
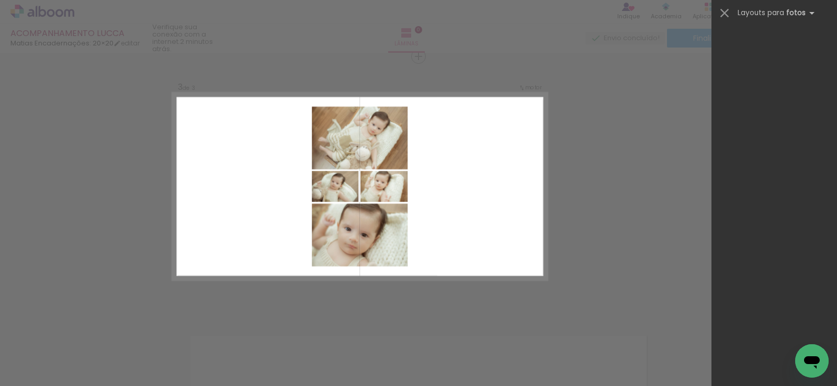
scroll to position [0, 0]
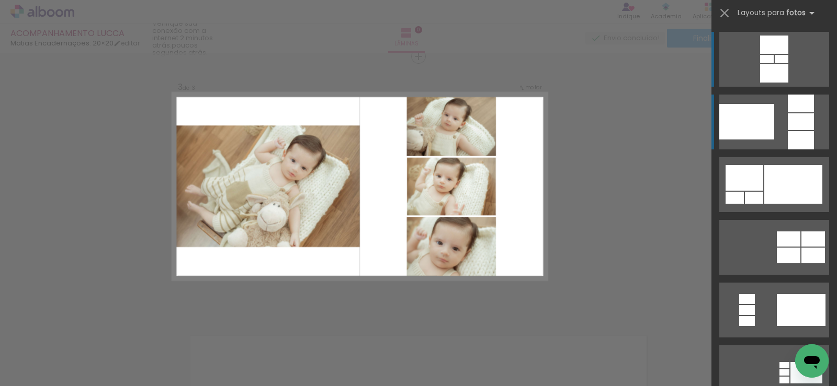
click at [804, 116] on div at bounding box center [800, 121] width 26 height 17
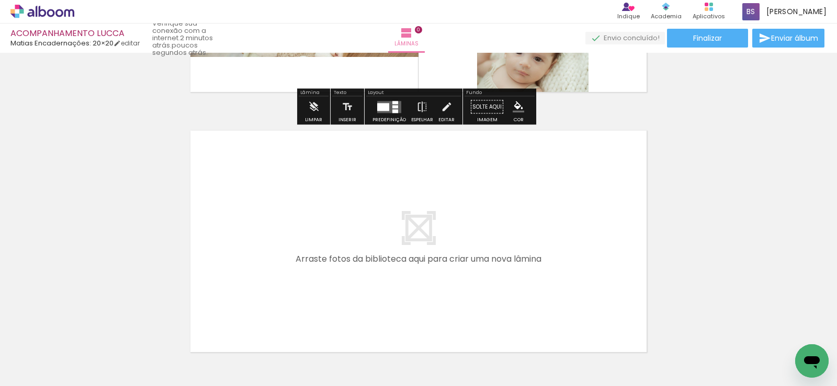
scroll to position [744, 0]
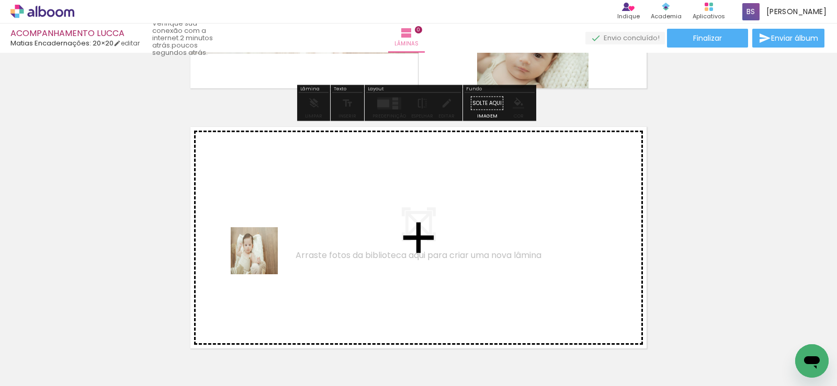
drag, startPoint x: 260, startPoint y: 355, endPoint x: 292, endPoint y: 353, distance: 31.4
click at [266, 244] on quentale-workspace at bounding box center [418, 193] width 837 height 386
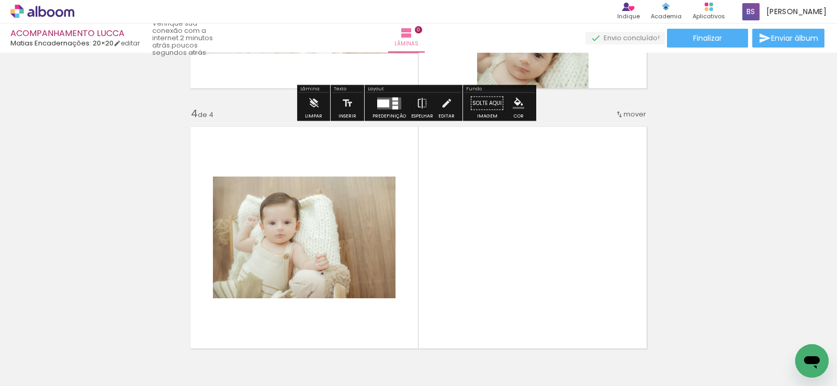
scroll to position [795, 0]
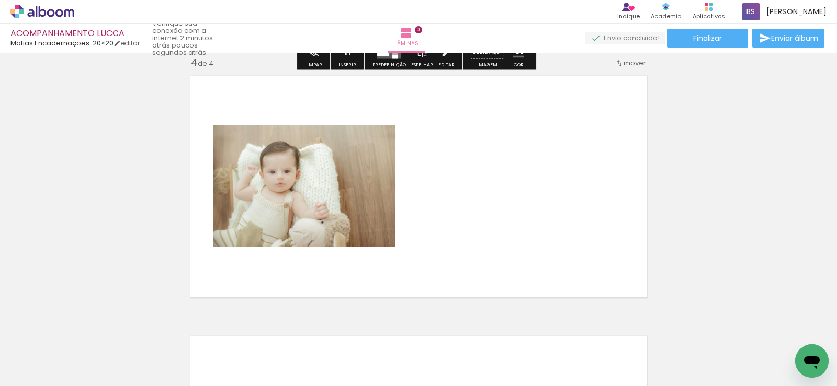
drag, startPoint x: 318, startPoint y: 356, endPoint x: 362, endPoint y: 303, distance: 68.4
click at [336, 234] on quentale-workspace at bounding box center [418, 193] width 837 height 386
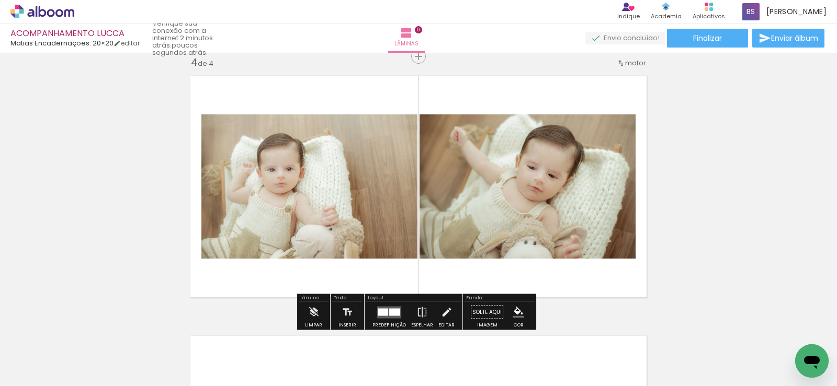
drag, startPoint x: 381, startPoint y: 362, endPoint x: 524, endPoint y: 321, distance: 149.2
click at [452, 193] on quentale-workspace at bounding box center [418, 193] width 837 height 386
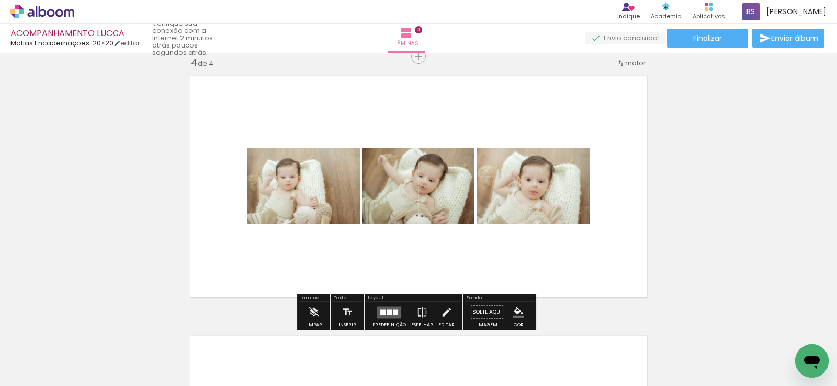
drag, startPoint x: 614, startPoint y: 362, endPoint x: 484, endPoint y: 137, distance: 260.5
click at [490, 142] on quentale-workspace at bounding box center [418, 193] width 837 height 386
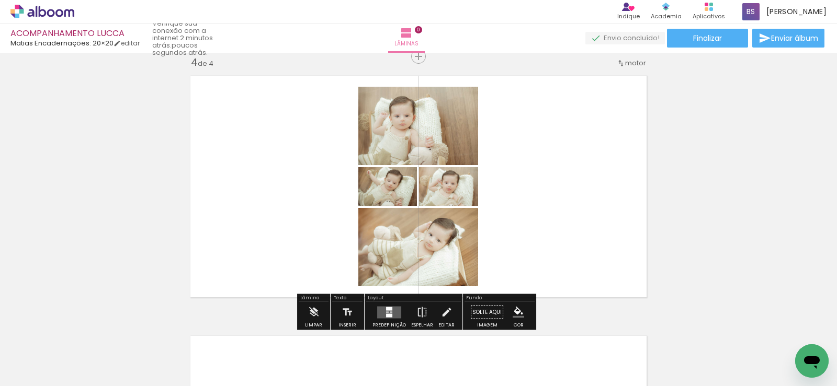
click at [395, 312] on quentale-layouter at bounding box center [389, 312] width 24 height 12
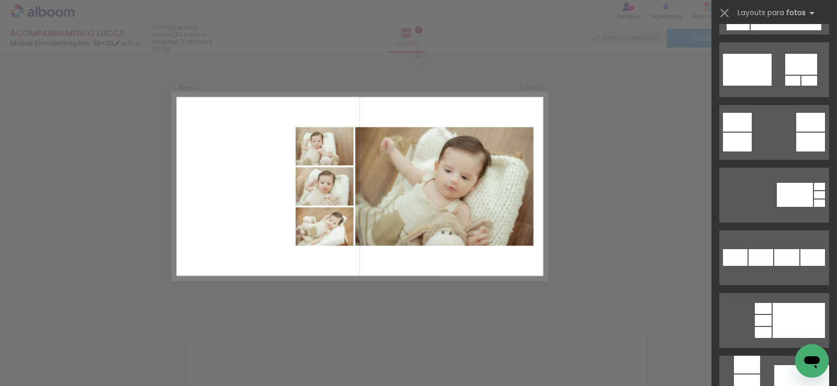
scroll to position [1569, 0]
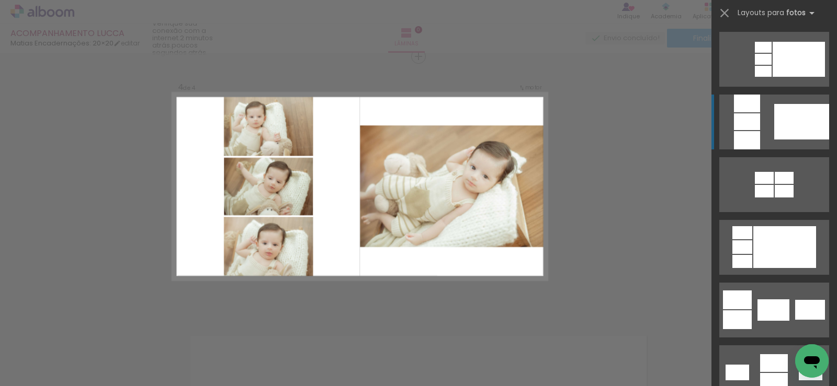
click at [804, 129] on div at bounding box center [801, 122] width 55 height 36
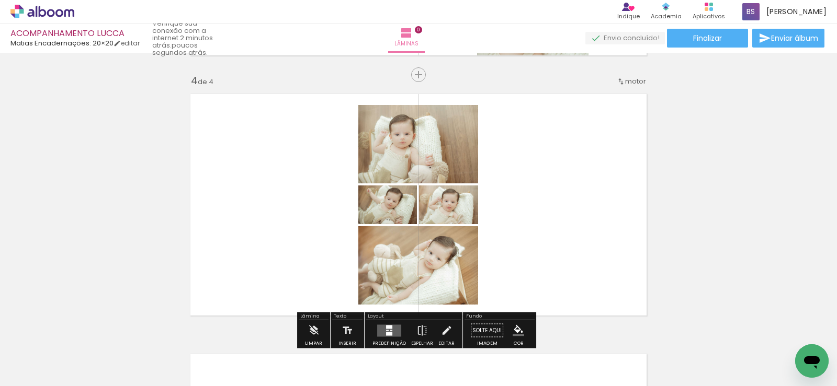
scroll to position [795, 0]
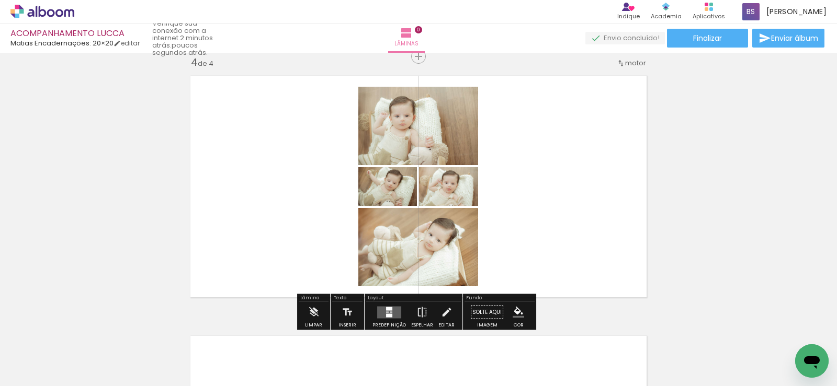
click at [381, 314] on quentale-layouter at bounding box center [389, 312] width 24 height 12
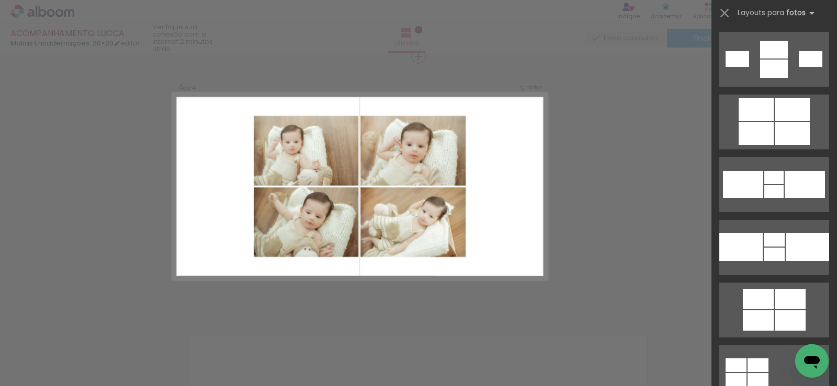
scroll to position [2039, 0]
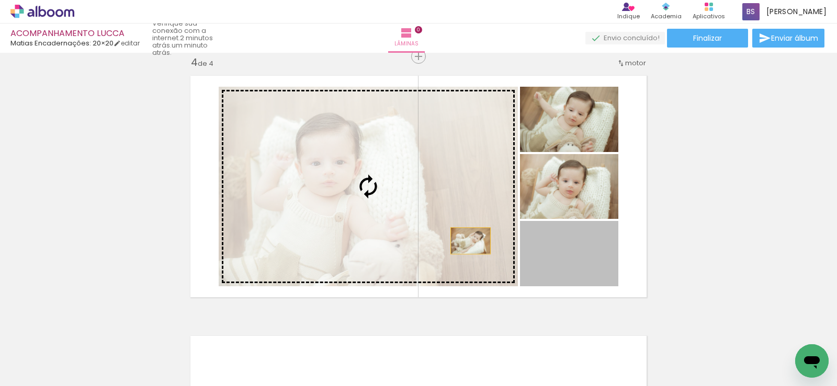
drag, startPoint x: 575, startPoint y: 264, endPoint x: 466, endPoint y: 241, distance: 111.2
click at [0, 0] on slot at bounding box center [0, 0] width 0 height 0
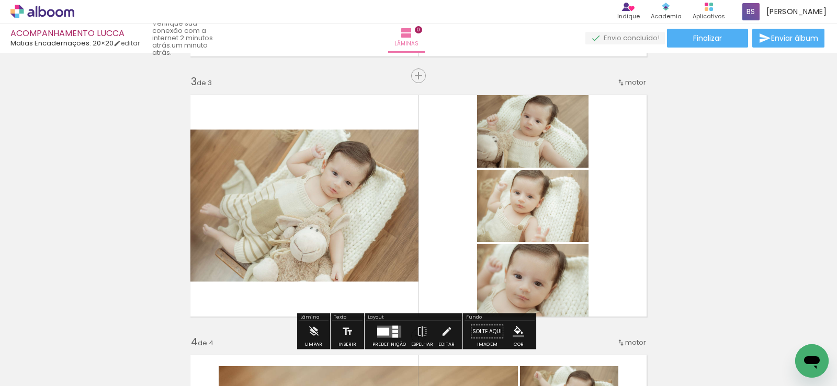
scroll to position [533, 0]
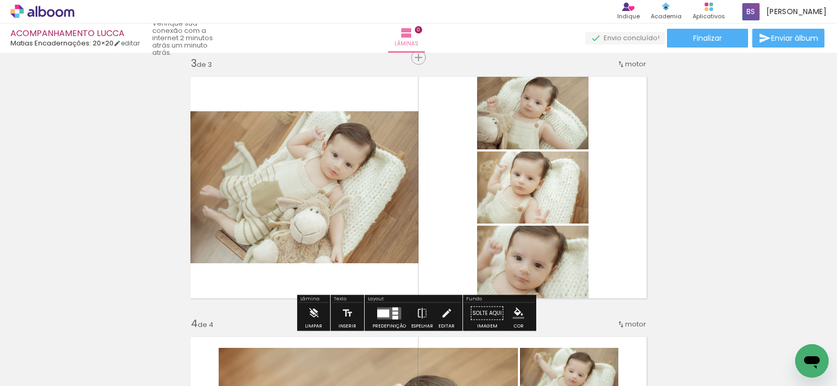
click at [394, 312] on div at bounding box center [395, 313] width 6 height 3
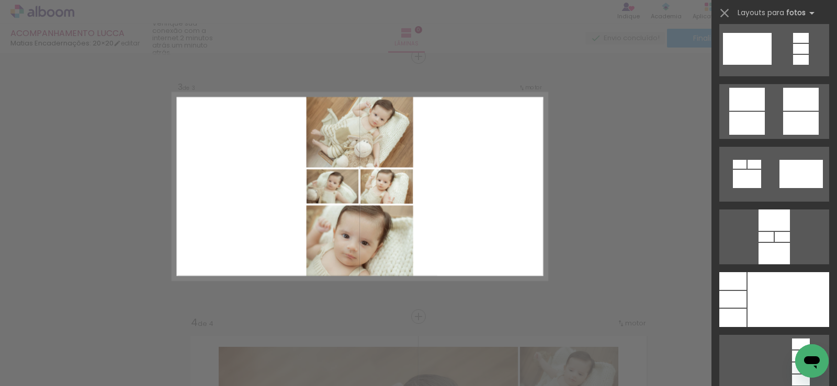
scroll to position [3409, 0]
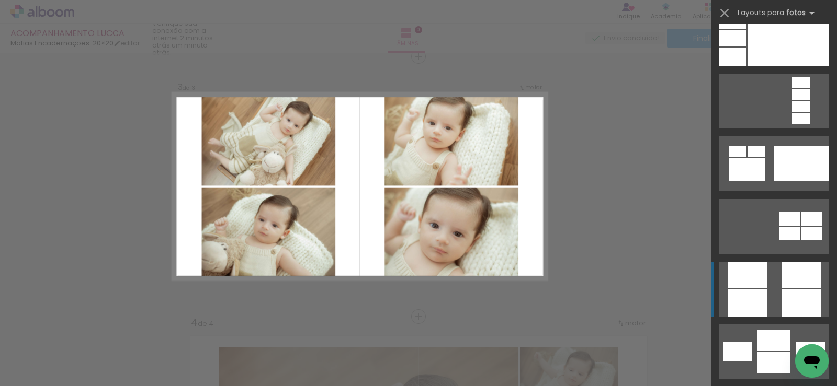
click at [794, 276] on div at bounding box center [800, 275] width 39 height 27
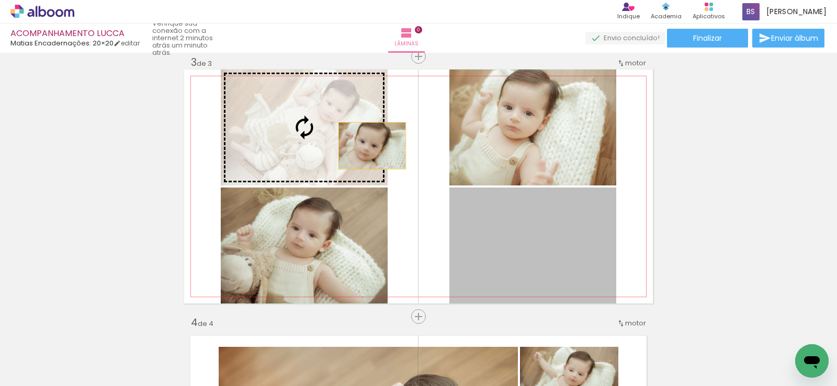
drag, startPoint x: 577, startPoint y: 268, endPoint x: 368, endPoint y: 146, distance: 242.0
click at [0, 0] on slot at bounding box center [0, 0] width 0 height 0
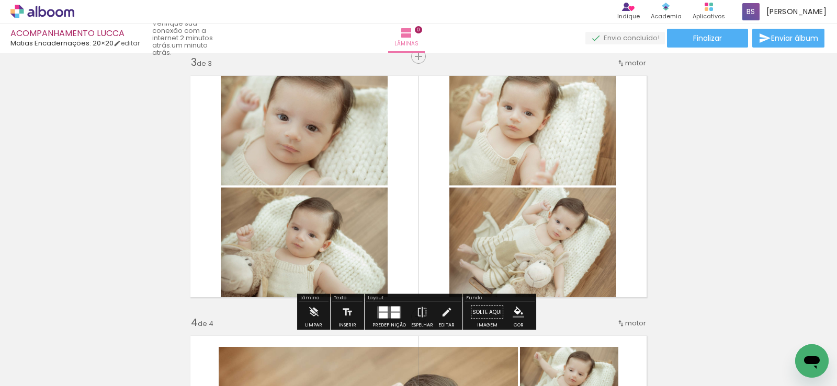
click at [707, 161] on div "Inserir lâmina 1 de 1 Inserir lâmina 2 de 2 Inserir lâmina 3 de 3 Inserir lâmin…" at bounding box center [418, 173] width 837 height 1302
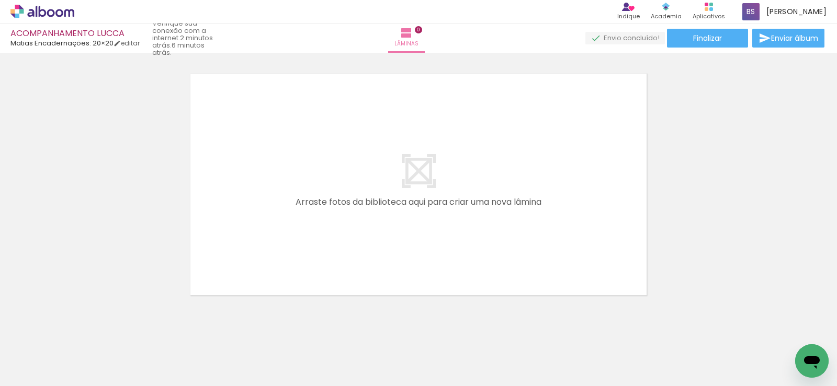
scroll to position [0, 1047]
drag, startPoint x: 412, startPoint y: 364, endPoint x: 375, endPoint y: 343, distance: 42.0
click at [390, 245] on quentale-workspace at bounding box center [418, 193] width 837 height 386
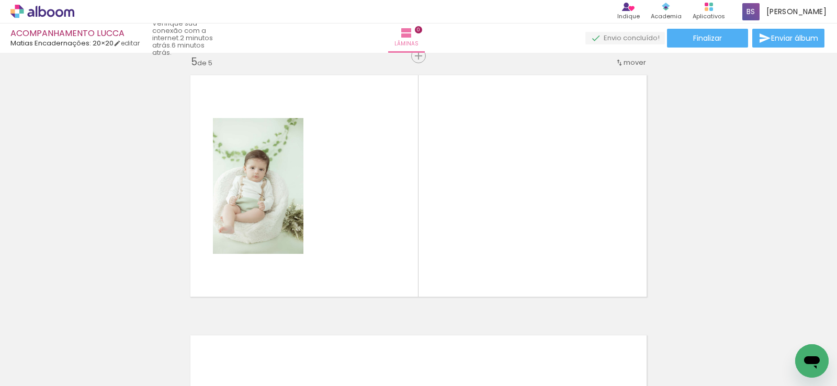
scroll to position [1055, 0]
drag, startPoint x: 350, startPoint y: 361, endPoint x: 362, endPoint y: 245, distance: 117.3
click at [362, 245] on quentale-workspace at bounding box center [418, 193] width 837 height 386
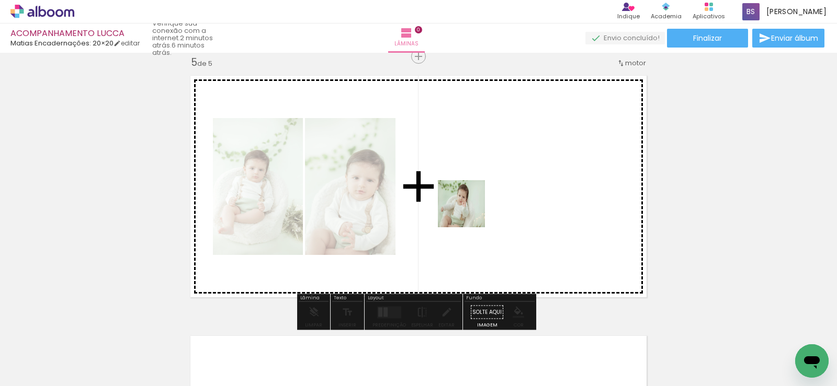
drag, startPoint x: 290, startPoint y: 360, endPoint x: 469, endPoint y: 212, distance: 232.1
click at [469, 212] on quentale-workspace at bounding box center [418, 193] width 837 height 386
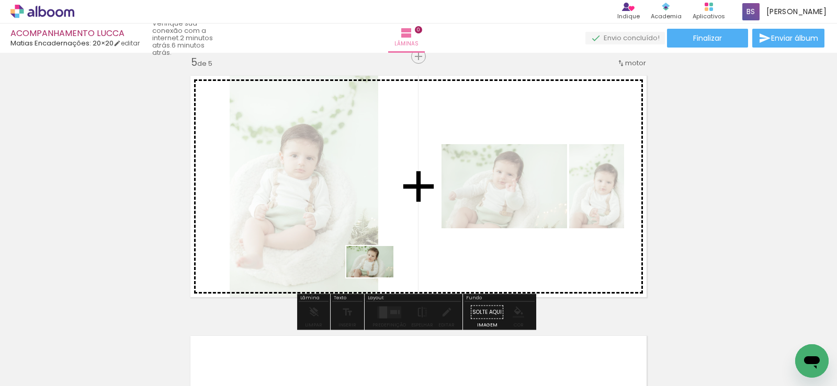
drag, startPoint x: 231, startPoint y: 354, endPoint x: 378, endPoint y: 278, distance: 165.6
click at [378, 278] on quentale-workspace at bounding box center [418, 193] width 837 height 386
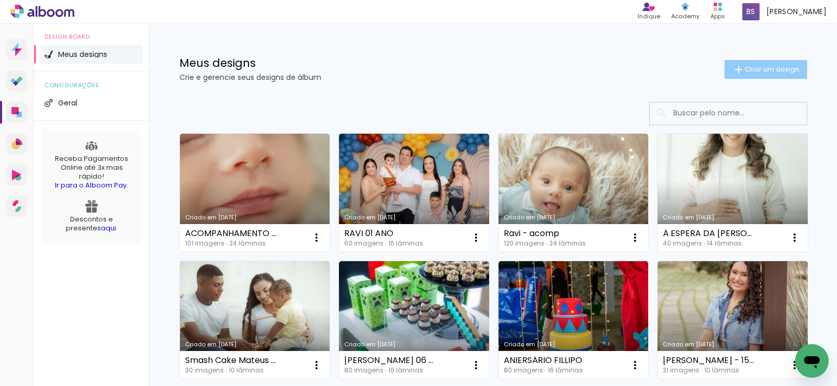
click at [764, 71] on span "Criar um design" at bounding box center [772, 69] width 54 height 7
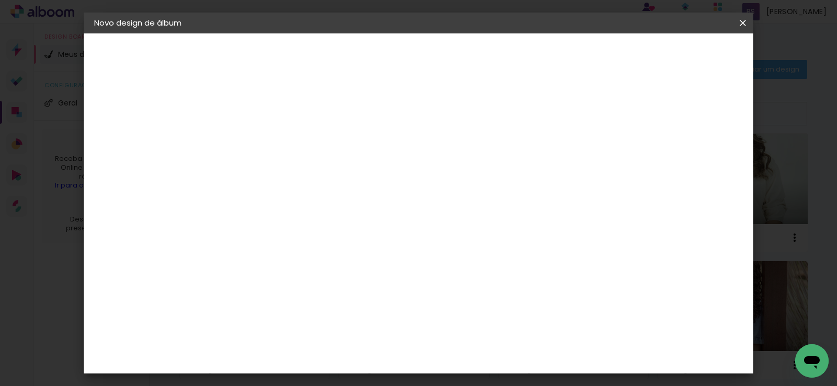
click at [265, 145] on input at bounding box center [265, 140] width 0 height 16
type input "l"
type input "[PERSON_NAME]"
type paper-input "[PERSON_NAME]"
click at [372, 47] on paper-button "Avançar" at bounding box center [346, 56] width 51 height 18
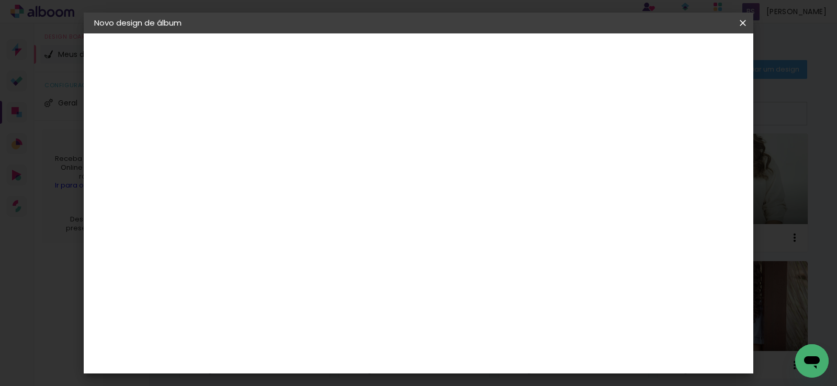
click at [341, 212] on div "3" at bounding box center [291, 218] width 113 height 14
click at [341, 203] on input at bounding box center [292, 198] width 106 height 13
type input "MATIAS"
type paper-input "MATIAS"
click at [328, 230] on paper-item "Matias Encadernações" at bounding box center [281, 238] width 93 height 27
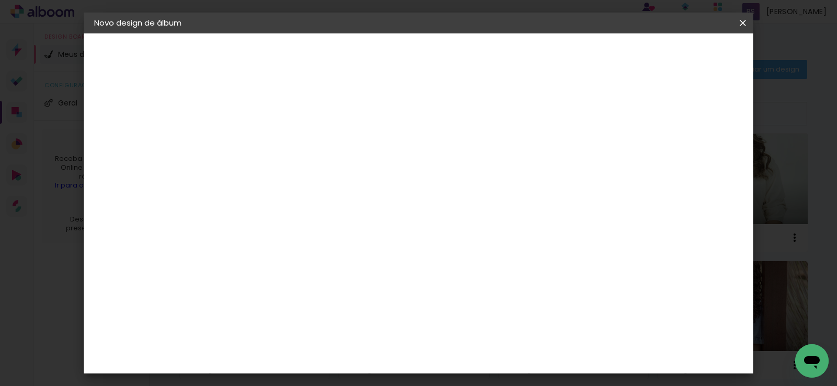
click at [0, 0] on slot "Avançar" at bounding box center [0, 0] width 0 height 0
click at [306, 174] on input "text" at bounding box center [285, 182] width 41 height 16
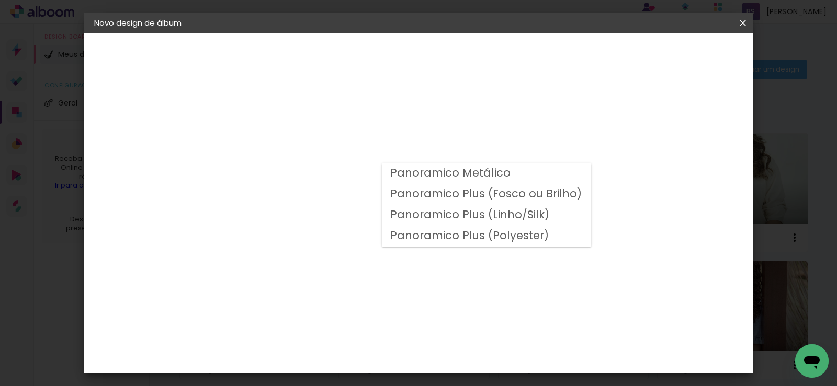
click at [0, 0] on slot "Panoramico Plus (Fosco ou Brilho)" at bounding box center [0, 0] width 0 height 0
type input "Panoramico Plus (Fosco ou Brilho)"
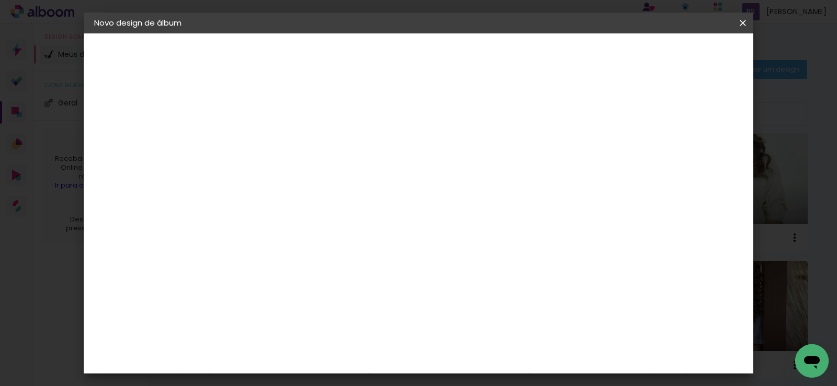
scroll to position [314, 0]
click at [436, 49] on paper-button "Avançar" at bounding box center [409, 56] width 51 height 18
click at [501, 111] on div at bounding box center [496, 112] width 9 height 9
type paper-checkbox "on"
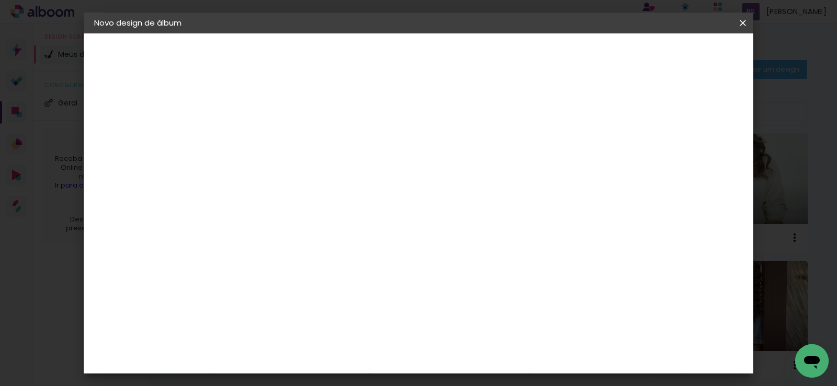
click at [561, 57] on span "Iniciar design" at bounding box center [537, 55] width 48 height 7
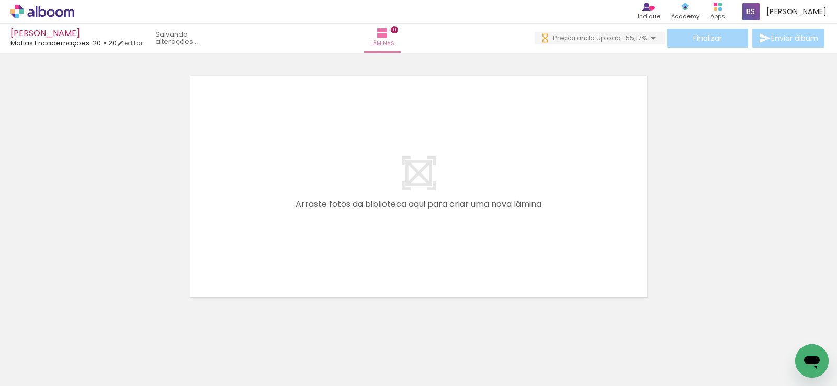
scroll to position [0, 1126]
drag, startPoint x: 588, startPoint y: 382, endPoint x: 25, endPoint y: 30, distance: 663.6
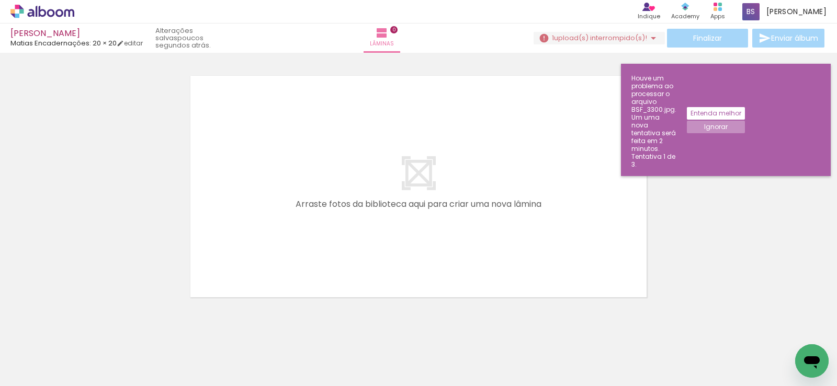
scroll to position [0, 3879]
click at [0, 0] on slot "Ignorar" at bounding box center [0, 0] width 0 height 0
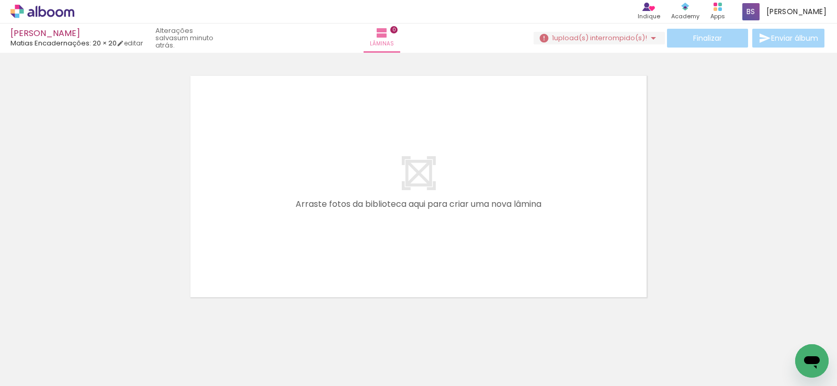
scroll to position [0, 4347]
click at [652, 35] on iron-icon at bounding box center [653, 38] width 13 height 13
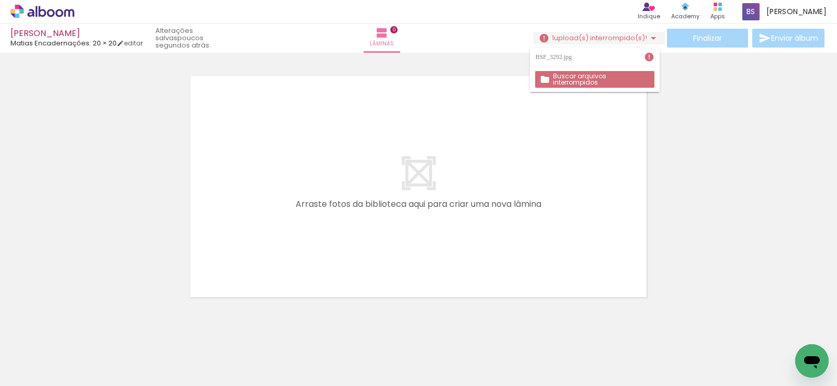
click at [0, 0] on slot "Buscar arquivos interrompidos" at bounding box center [0, 0] width 0 height 0
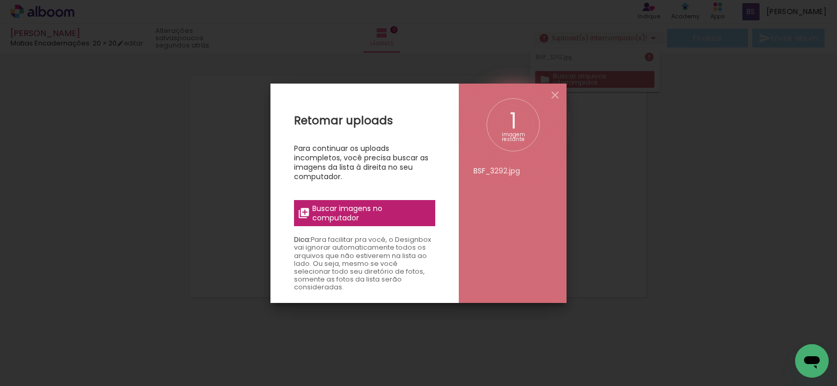
click at [363, 214] on span "Buscar imagens no computador" at bounding box center [370, 213] width 117 height 19
click at [0, 0] on input "file" at bounding box center [0, 0] width 0 height 0
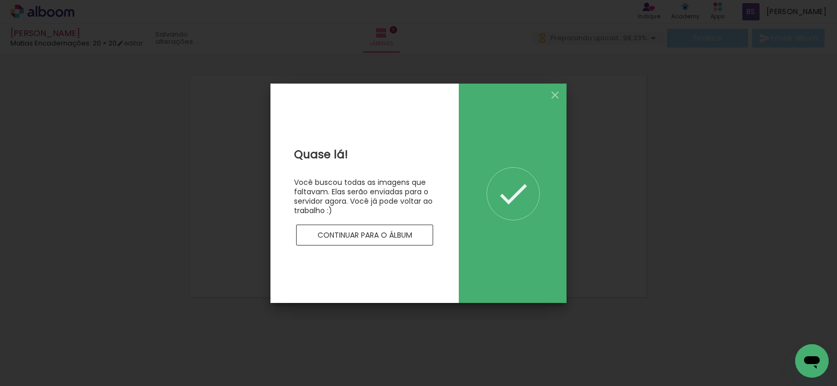
click at [389, 228] on paper-button "Continuar para o álbum" at bounding box center [364, 235] width 137 height 21
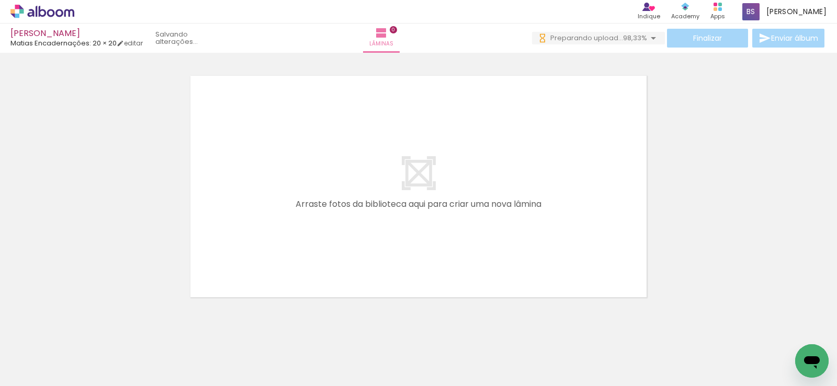
scroll to position [0, 0]
click at [647, 40] on iron-icon at bounding box center [653, 38] width 13 height 13
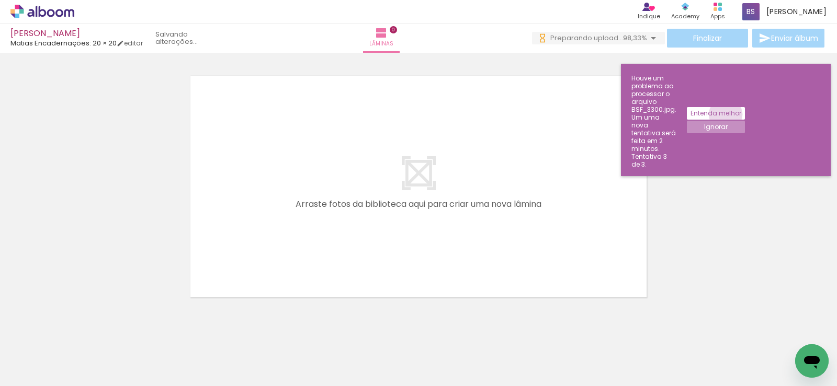
click at [0, 0] on slot "Entenda melhor" at bounding box center [0, 0] width 0 height 0
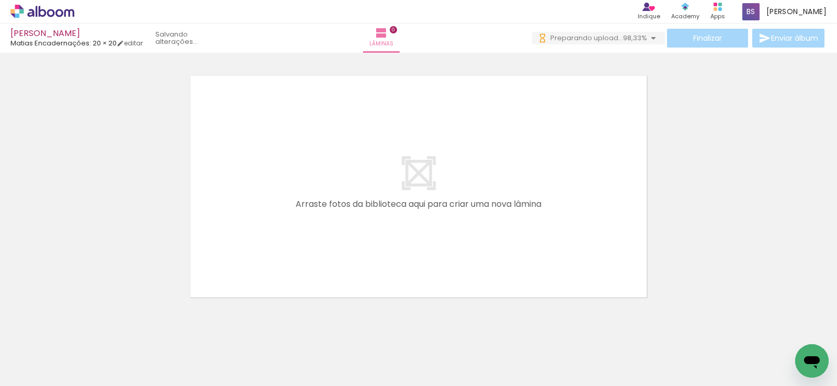
click at [680, 118] on div at bounding box center [418, 173] width 837 height 261
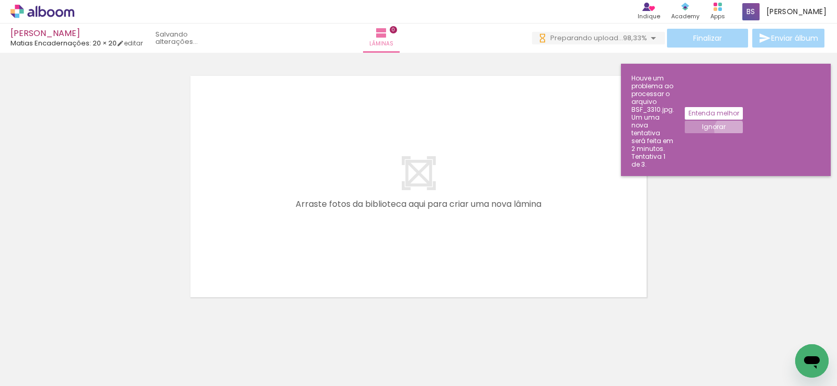
click at [742, 121] on paper-button "Ignorar" at bounding box center [713, 127] width 58 height 13
click at [0, 0] on slot "Ignorar" at bounding box center [0, 0] width 0 height 0
